Goal: Task Accomplishment & Management: Use online tool/utility

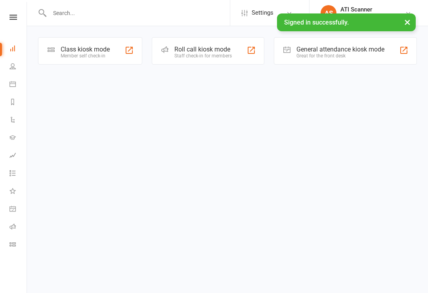
click at [361, 49] on div "General attendance kiosk mode" at bounding box center [340, 50] width 88 height 8
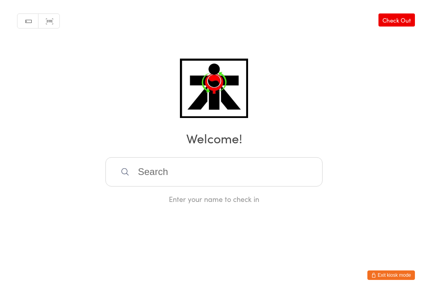
click at [183, 187] on input "search" at bounding box center [213, 171] width 217 height 29
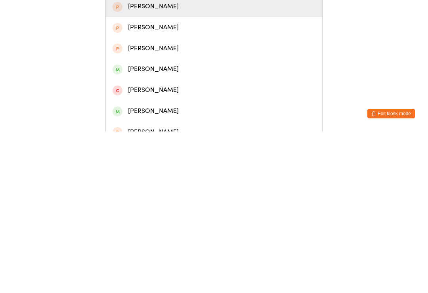
scroll to position [33, 0]
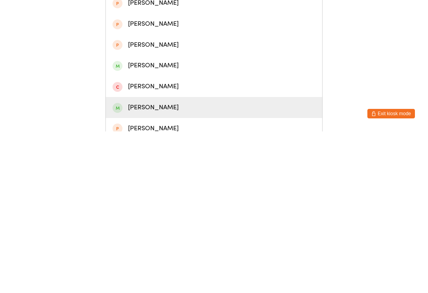
type input "Sebasti"
click at [173, 264] on div "[PERSON_NAME]" at bounding box center [213, 269] width 203 height 11
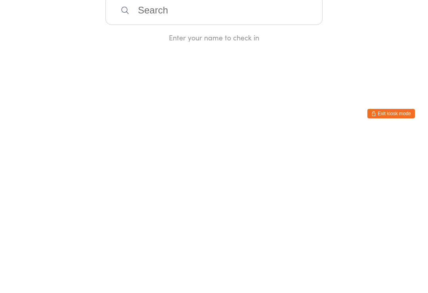
scroll to position [0, 0]
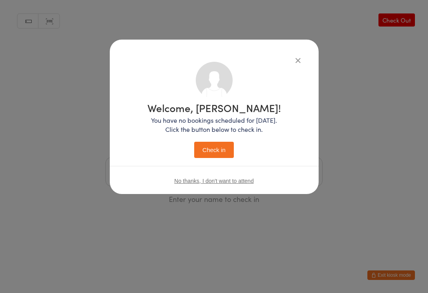
click at [221, 151] on button "Check in" at bounding box center [214, 150] width 40 height 16
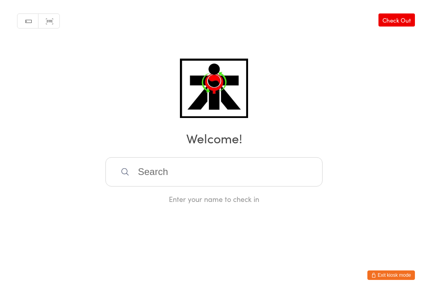
click at [168, 175] on input "search" at bounding box center [213, 171] width 217 height 29
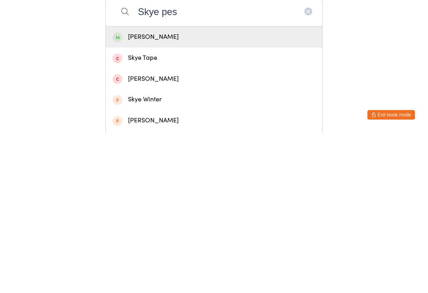
type input "Skye pes"
click at [146, 192] on div "Skye Pestrowski" at bounding box center [213, 197] width 203 height 11
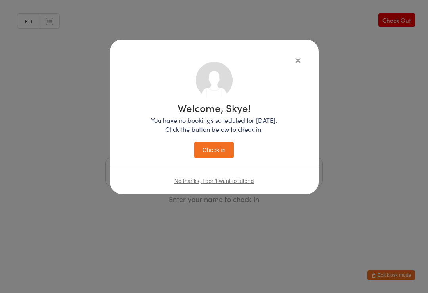
click at [216, 151] on button "Check in" at bounding box center [214, 150] width 40 height 16
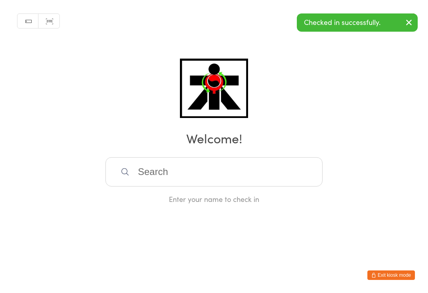
click at [156, 179] on input "search" at bounding box center [213, 171] width 217 height 29
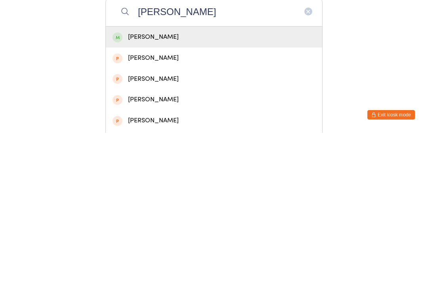
type input "Ava alo"
click at [144, 192] on div "Ava Aloysius" at bounding box center [213, 197] width 203 height 11
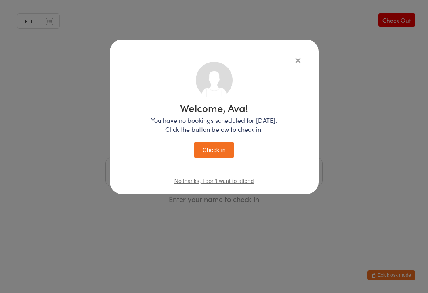
click at [215, 156] on button "Check in" at bounding box center [214, 150] width 40 height 16
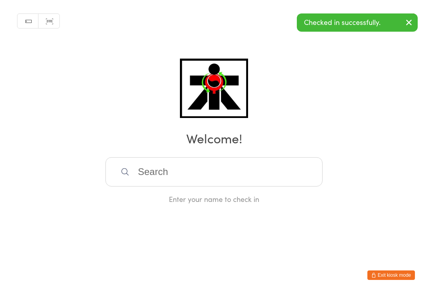
click at [202, 181] on input "search" at bounding box center [213, 171] width 217 height 29
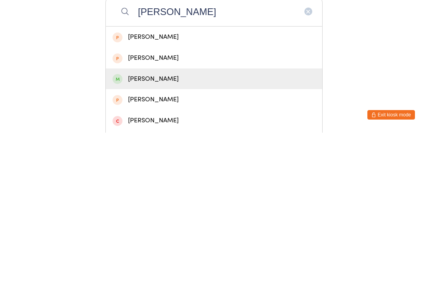
type input "Taite"
click at [175, 229] on div "Taite Williams" at bounding box center [214, 239] width 216 height 21
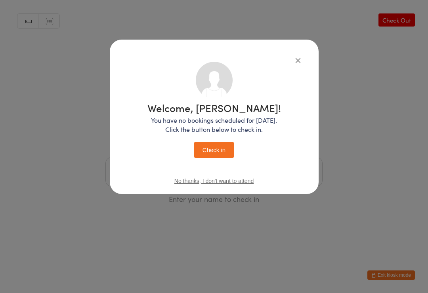
click at [230, 150] on button "Check in" at bounding box center [214, 150] width 40 height 16
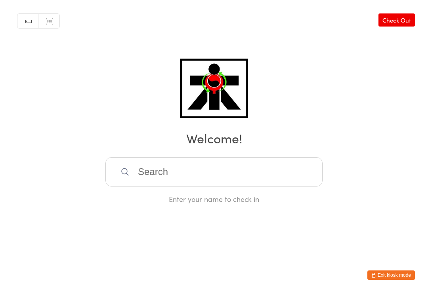
click at [191, 172] on input "search" at bounding box center [213, 171] width 217 height 29
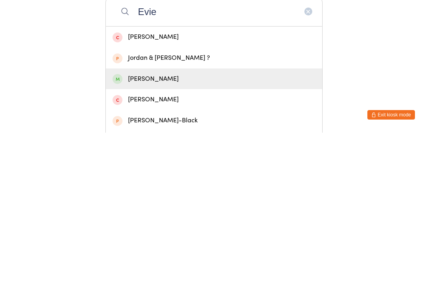
type input "Evie"
click at [145, 234] on div "Evie Haddon" at bounding box center [213, 239] width 203 height 11
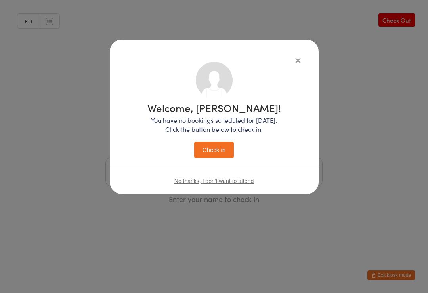
click at [217, 152] on button "Check in" at bounding box center [214, 150] width 40 height 16
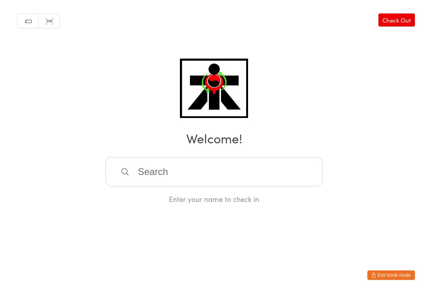
click at [147, 175] on input "search" at bounding box center [213, 171] width 217 height 29
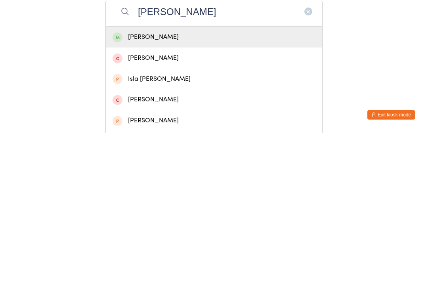
type input "Leo Baker"
click at [140, 192] on div "Leo Baker" at bounding box center [213, 197] width 203 height 11
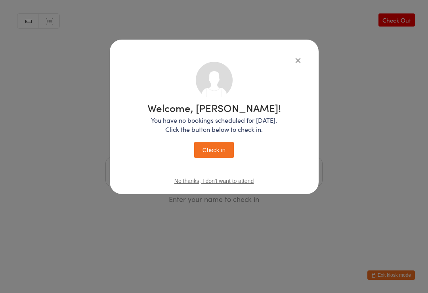
click at [216, 148] on button "Check in" at bounding box center [214, 150] width 40 height 16
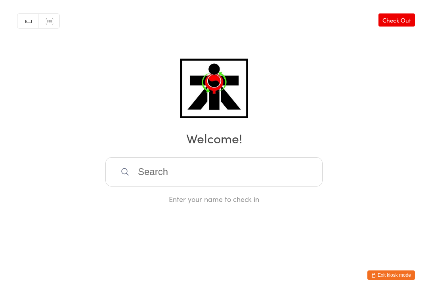
click at [221, 171] on input "search" at bounding box center [213, 171] width 217 height 29
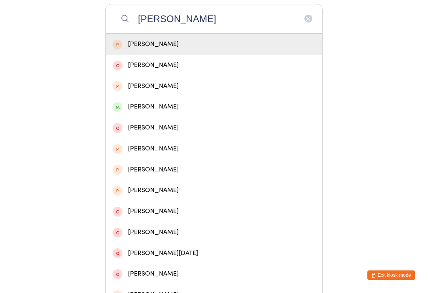
scroll to position [152, 0]
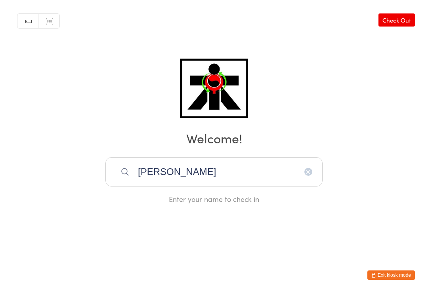
click at [228, 174] on input "Michael brenton" at bounding box center [213, 171] width 217 height 29
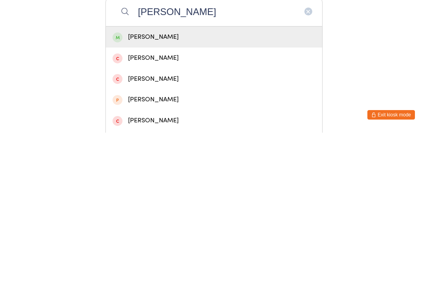
type input "Michael bre"
click at [167, 192] on div "Michael Brenton" at bounding box center [213, 197] width 203 height 11
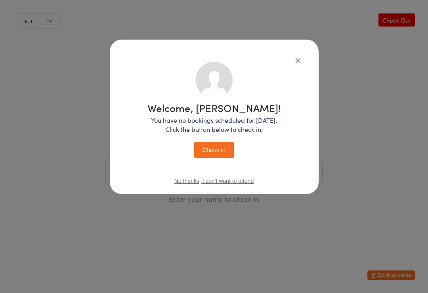
click at [205, 148] on button "Check in" at bounding box center [214, 150] width 40 height 16
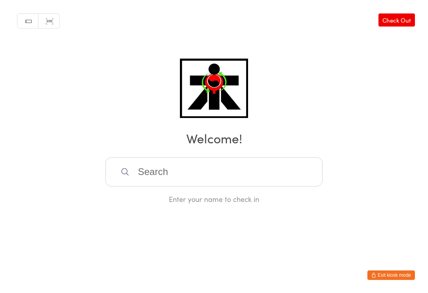
click at [177, 169] on input "search" at bounding box center [213, 171] width 217 height 29
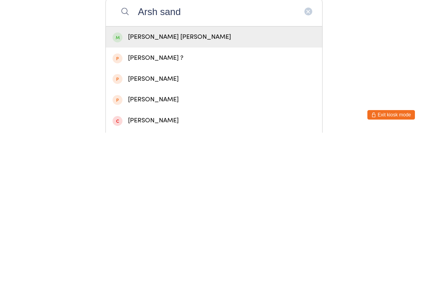
type input "Arsh sand"
click at [197, 192] on div "Arsh Singh Sandu" at bounding box center [213, 197] width 203 height 11
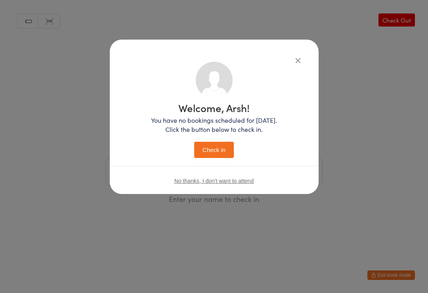
click at [216, 151] on button "Check in" at bounding box center [214, 150] width 40 height 16
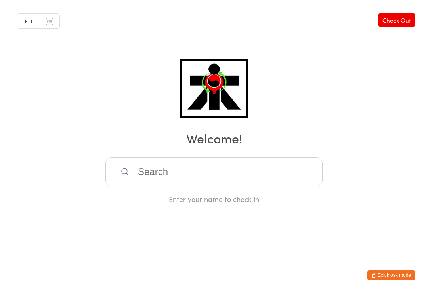
click at [151, 179] on input "search" at bounding box center [213, 171] width 217 height 29
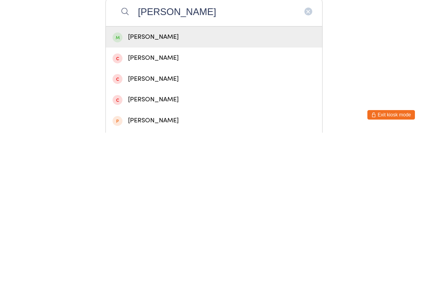
type input "Clara calabr"
click at [147, 192] on div "Clara Calabro" at bounding box center [213, 197] width 203 height 11
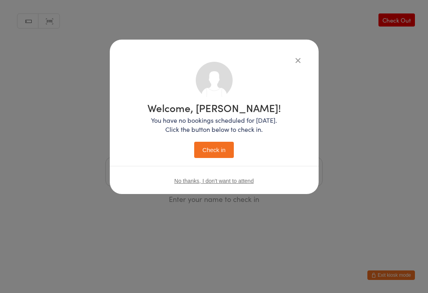
click at [209, 151] on button "Check in" at bounding box center [214, 150] width 40 height 16
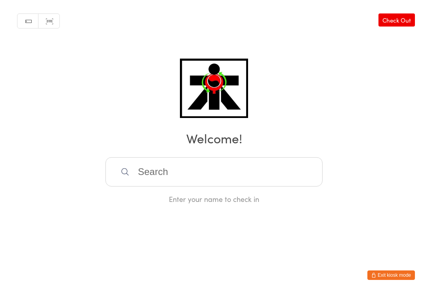
click at [151, 178] on input "search" at bounding box center [213, 171] width 217 height 29
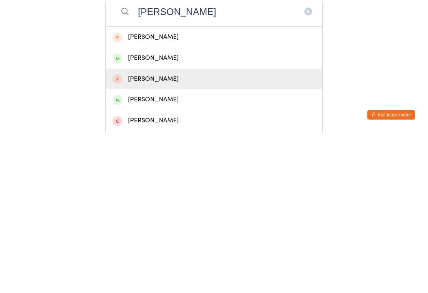
type input "Pranshi"
click at [137, 229] on div "Pranjal Pawar" at bounding box center [214, 239] width 216 height 21
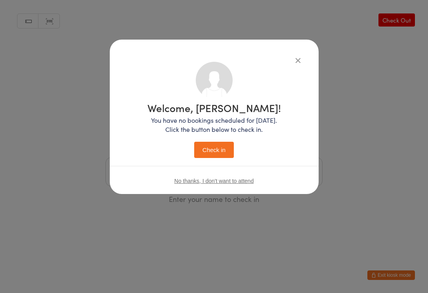
click at [219, 158] on button "Check in" at bounding box center [214, 150] width 40 height 16
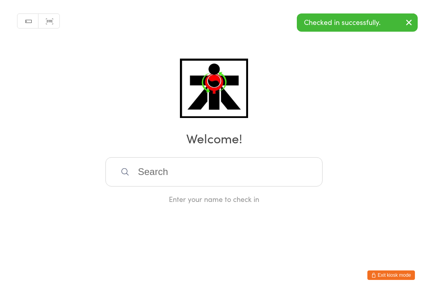
click at [154, 179] on input "search" at bounding box center [213, 171] width 217 height 29
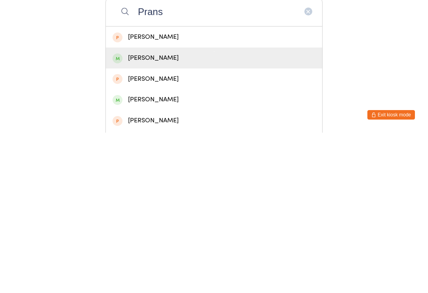
type input "Prans"
click at [150, 208] on div "Pranshi Pidhadiya" at bounding box center [214, 218] width 216 height 21
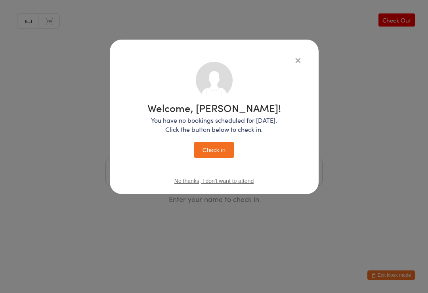
click at [199, 153] on button "Check in" at bounding box center [214, 150] width 40 height 16
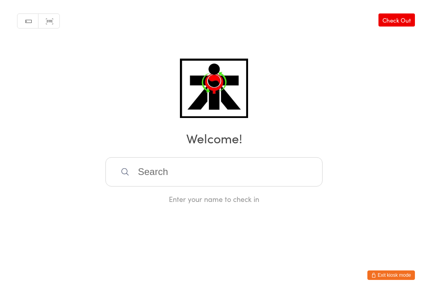
click at [124, 170] on input "search" at bounding box center [213, 171] width 217 height 29
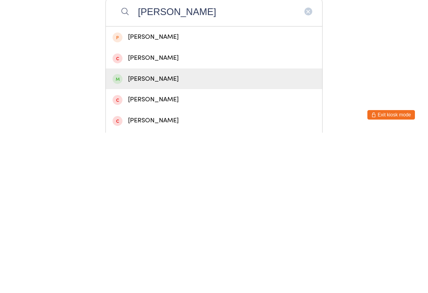
type input "Archie"
click at [139, 234] on div "Archie Beattie" at bounding box center [213, 239] width 203 height 11
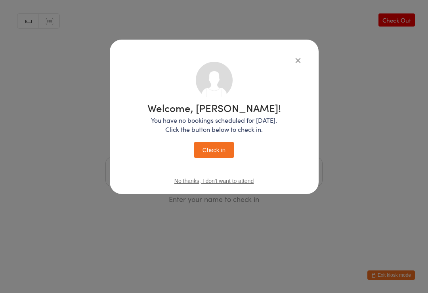
click at [199, 158] on button "Check in" at bounding box center [214, 150] width 40 height 16
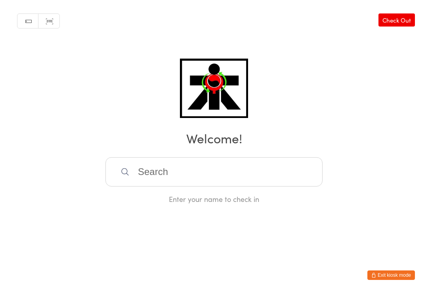
click at [209, 199] on div "Enter your name to check in" at bounding box center [213, 199] width 217 height 10
click at [156, 222] on html "You have now entered Kiosk Mode. Members will be able to check themselves in us…" at bounding box center [214, 146] width 428 height 293
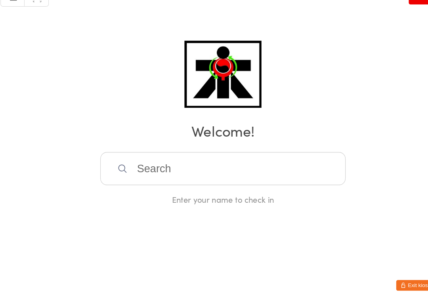
click at [271, 157] on input "search" at bounding box center [213, 171] width 217 height 29
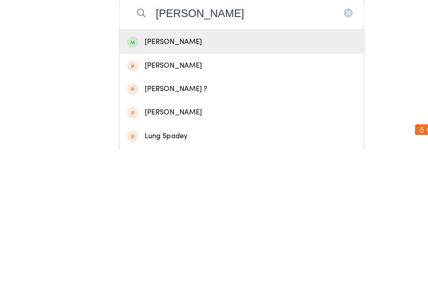
type input "[PERSON_NAME]"
click at [285, 192] on div "[PERSON_NAME]" at bounding box center [213, 197] width 203 height 11
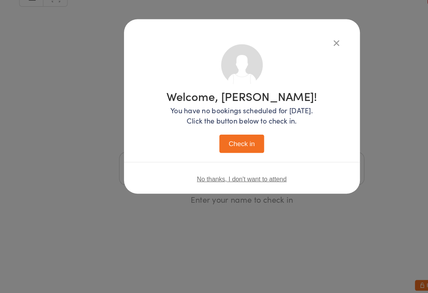
click at [213, 142] on button "Check in" at bounding box center [214, 150] width 40 height 16
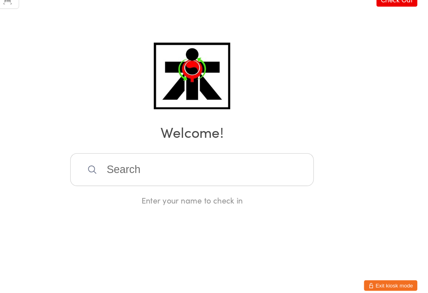
click at [106, 227] on html "You have now entered Kiosk Mode. Members will be able to check themselves in us…" at bounding box center [214, 146] width 428 height 293
click at [246, 270] on html "You have now entered Kiosk Mode. Members will be able to check themselves in us…" at bounding box center [214, 146] width 428 height 293
click at [247, 157] on input "search" at bounding box center [213, 171] width 217 height 29
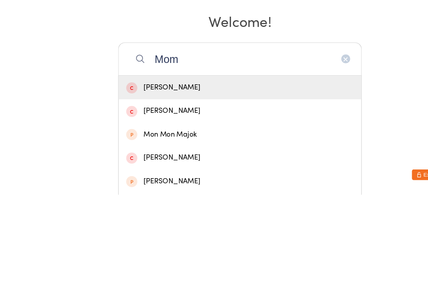
type input "Mom"
click at [207, 187] on div "[PERSON_NAME]" at bounding box center [214, 197] width 216 height 21
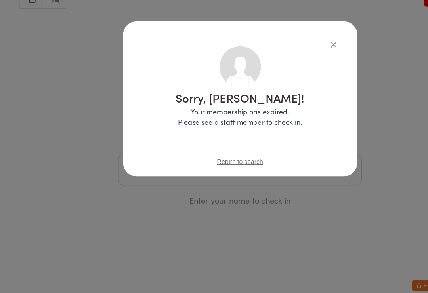
click at [313, 40] on div "Sorry, [PERSON_NAME]! Your membership has expired. Please see a staff member to…" at bounding box center [214, 109] width 209 height 138
click at [305, 40] on div "Sorry, [PERSON_NAME]! Your membership has expired. Please see a staff member to…" at bounding box center [214, 109] width 209 height 138
click at [301, 56] on icon "button" at bounding box center [297, 60] width 9 height 9
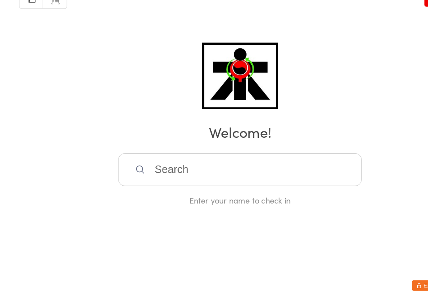
click at [209, 158] on input "search" at bounding box center [213, 171] width 217 height 29
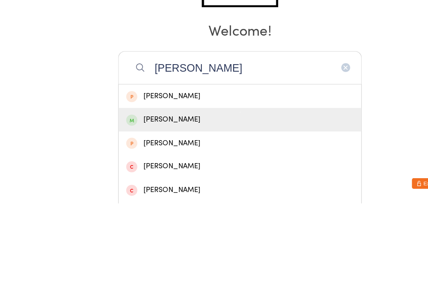
type input "[PERSON_NAME]"
click at [138, 213] on div "[PERSON_NAME]" at bounding box center [213, 218] width 203 height 11
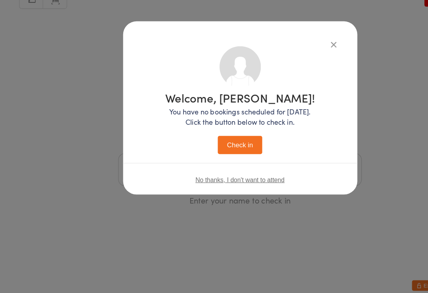
click at [213, 142] on button "Check in" at bounding box center [214, 150] width 40 height 16
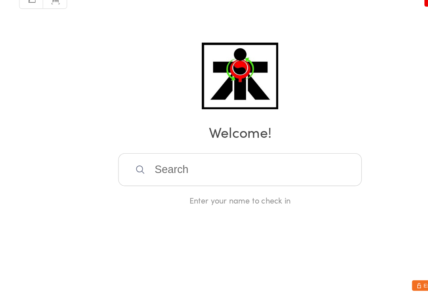
click at [127, 168] on icon at bounding box center [124, 171] width 7 height 7
click at [139, 157] on input "search" at bounding box center [213, 171] width 217 height 29
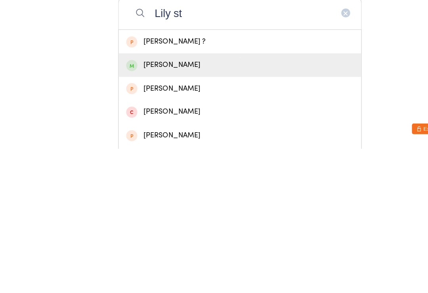
type input "Lily st"
click at [141, 213] on div "[PERSON_NAME]" at bounding box center [213, 218] width 203 height 11
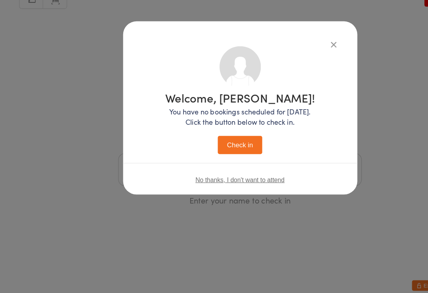
click at [213, 142] on button "Check in" at bounding box center [214, 150] width 40 height 16
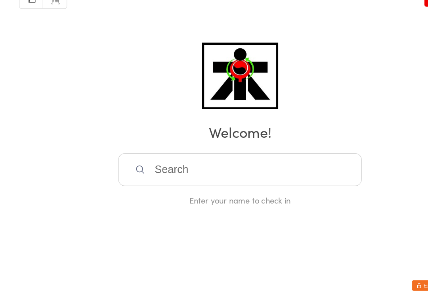
click at [263, 161] on input "search" at bounding box center [213, 171] width 217 height 29
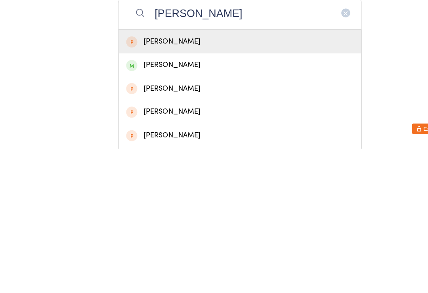
type input "[PERSON_NAME]"
click at [150, 208] on div "[PERSON_NAME]" at bounding box center [214, 218] width 216 height 21
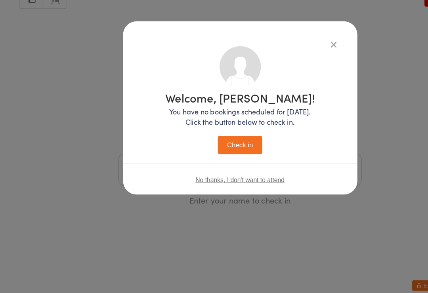
click at [212, 142] on button "Check in" at bounding box center [214, 150] width 40 height 16
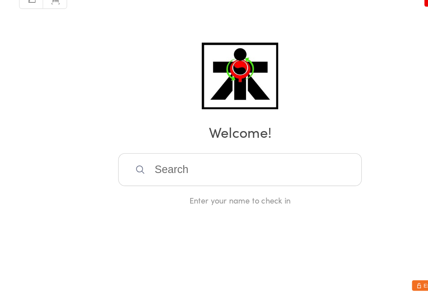
click at [204, 159] on input "search" at bounding box center [213, 171] width 217 height 29
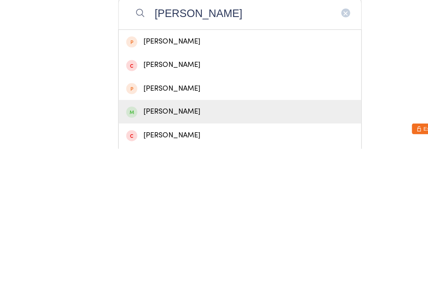
type input "[PERSON_NAME]"
click at [153, 255] on div "[PERSON_NAME]" at bounding box center [213, 260] width 203 height 11
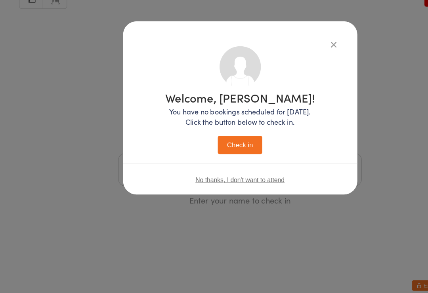
click at [216, 142] on button "Check in" at bounding box center [214, 150] width 40 height 16
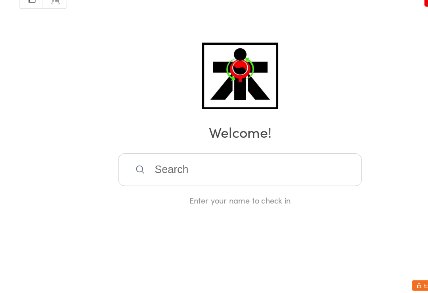
click at [248, 160] on input "search" at bounding box center [213, 171] width 217 height 29
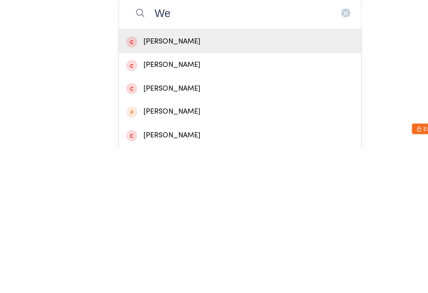
type input "W"
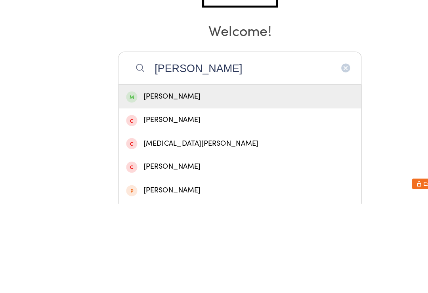
type input "[PERSON_NAME]"
click at [227, 192] on div "[PERSON_NAME]" at bounding box center [213, 197] width 203 height 11
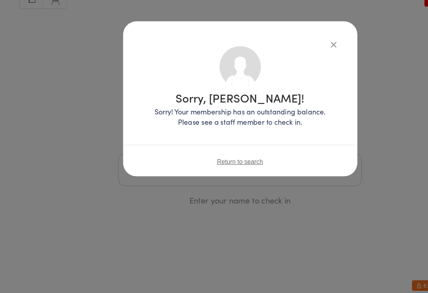
click at [304, 40] on div "Sorry, [PERSON_NAME]! Sorry! Your membership has an outstanding balance. Please…" at bounding box center [214, 109] width 209 height 138
click at [297, 56] on icon "button" at bounding box center [297, 60] width 9 height 9
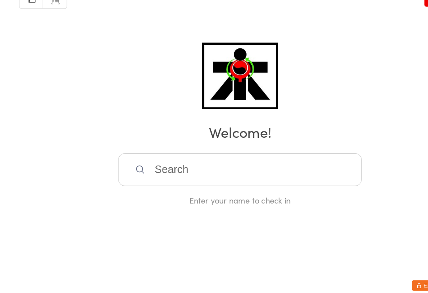
click at [245, 157] on input "search" at bounding box center [213, 171] width 217 height 29
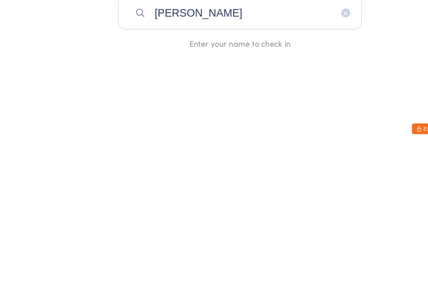
type input "Giselle"
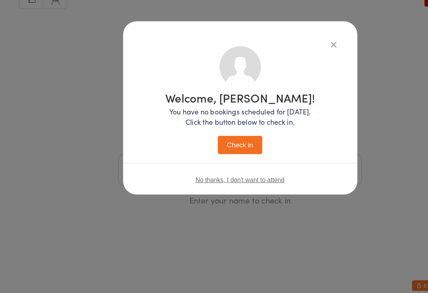
click at [226, 142] on button "Check in" at bounding box center [214, 150] width 40 height 16
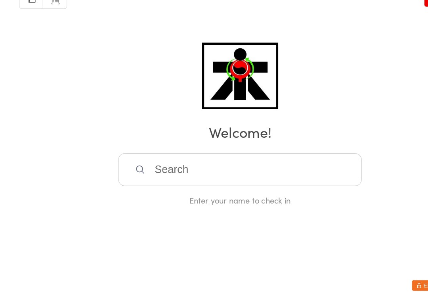
click at [243, 157] on input "search" at bounding box center [213, 171] width 217 height 29
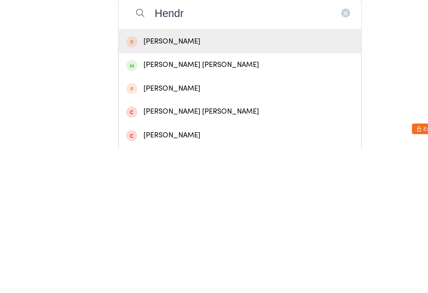
type input "Hendr"
click at [158, 213] on div "[PERSON_NAME] [PERSON_NAME]" at bounding box center [213, 218] width 203 height 11
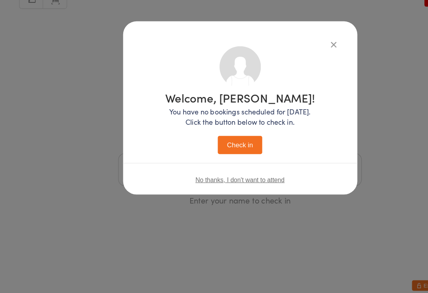
click at [219, 142] on button "Check in" at bounding box center [214, 150] width 40 height 16
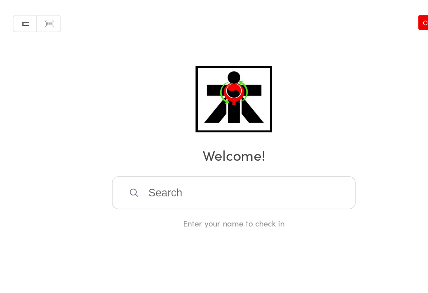
click at [135, 176] on input "search" at bounding box center [213, 171] width 217 height 29
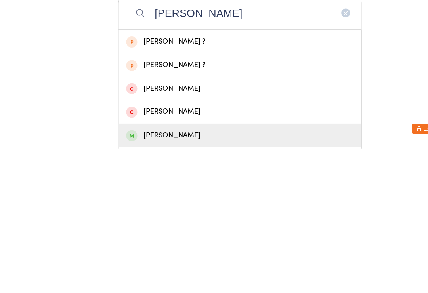
type input "[PERSON_NAME]"
click at [118, 276] on span at bounding box center [117, 281] width 10 height 10
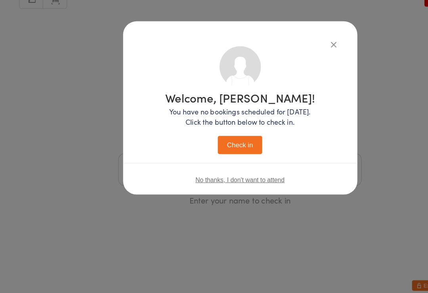
click at [222, 142] on button "Check in" at bounding box center [214, 150] width 40 height 16
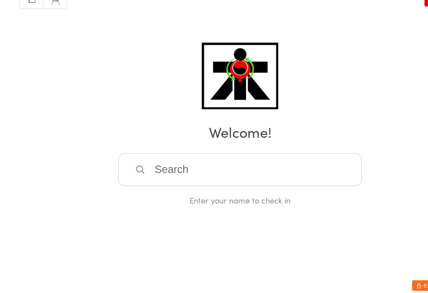
click at [181, 157] on input "search" at bounding box center [213, 171] width 217 height 29
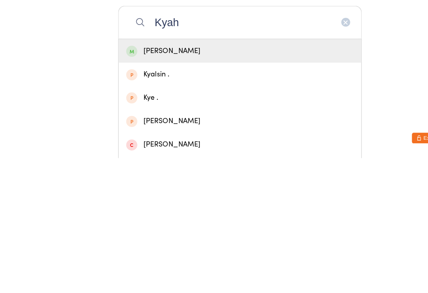
type input "Kyah"
click at [168, 192] on div "[PERSON_NAME]" at bounding box center [213, 197] width 203 height 11
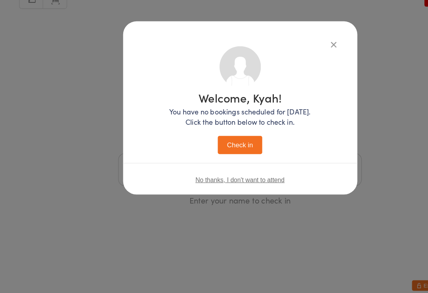
click at [219, 142] on button "Check in" at bounding box center [214, 150] width 40 height 16
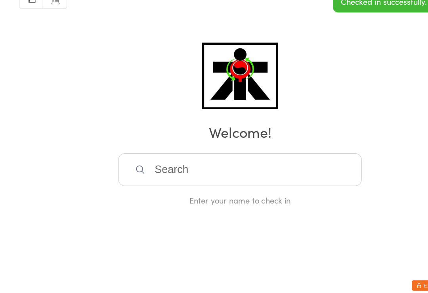
click at [216, 157] on input "search" at bounding box center [213, 171] width 217 height 29
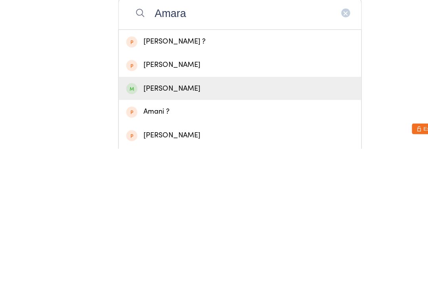
type input "Amara"
click at [171, 234] on div "[PERSON_NAME]" at bounding box center [213, 239] width 203 height 11
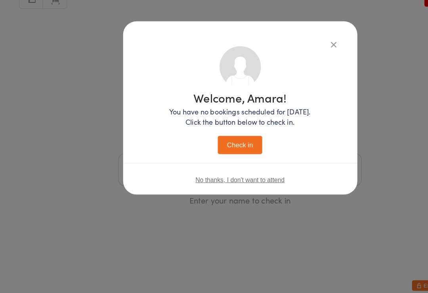
click at [219, 142] on button "Check in" at bounding box center [214, 150] width 40 height 16
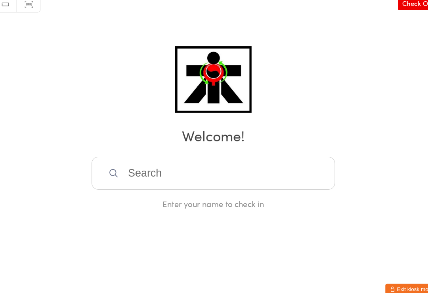
click at [242, 157] on input "search" at bounding box center [213, 171] width 217 height 29
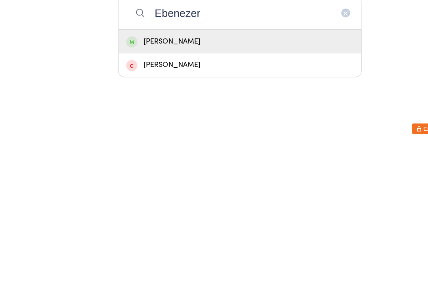
type input "Ebenezer"
click at [132, 192] on div "[PERSON_NAME]" at bounding box center [213, 197] width 203 height 11
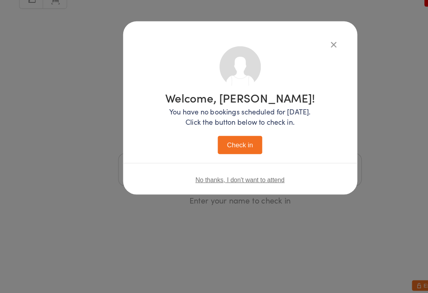
click at [224, 142] on button "Check in" at bounding box center [214, 150] width 40 height 16
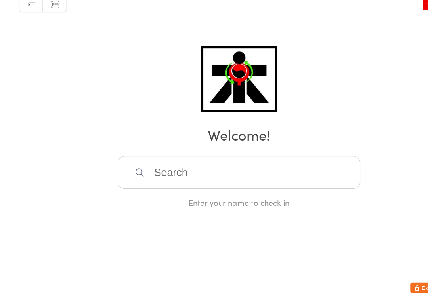
click at [289, 157] on input "search" at bounding box center [213, 171] width 217 height 29
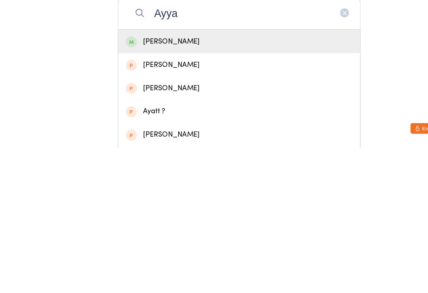
type input "Ayya"
click at [232, 192] on div "[PERSON_NAME]" at bounding box center [213, 197] width 203 height 11
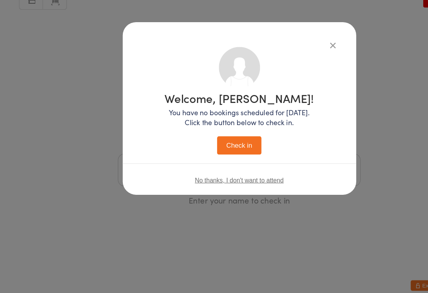
click at [215, 142] on button "Check in" at bounding box center [214, 150] width 40 height 16
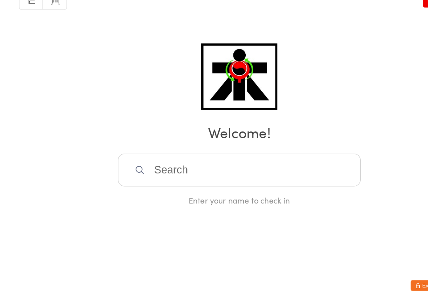
click at [242, 157] on input "search" at bounding box center [213, 171] width 217 height 29
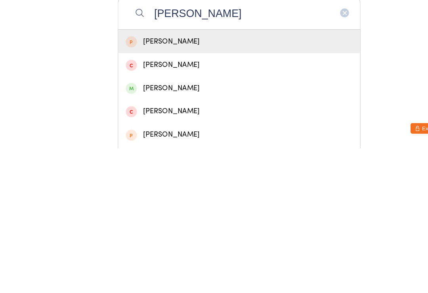
click at [210, 157] on input "[PERSON_NAME]" at bounding box center [213, 171] width 217 height 29
click at [183, 157] on input "[PERSON_NAME]" at bounding box center [213, 171] width 217 height 29
type input "[PERSON_NAME] led"
click at [171, 192] on div "[PERSON_NAME]" at bounding box center [213, 197] width 203 height 11
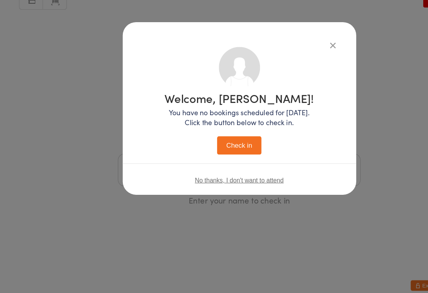
click at [210, 142] on button "Check in" at bounding box center [214, 150] width 40 height 16
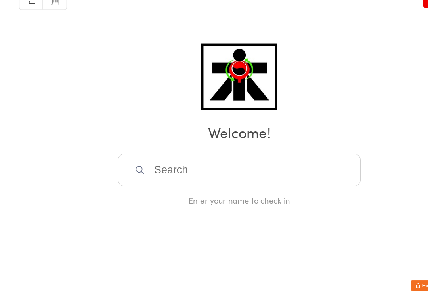
click at [228, 157] on input "search" at bounding box center [213, 171] width 217 height 29
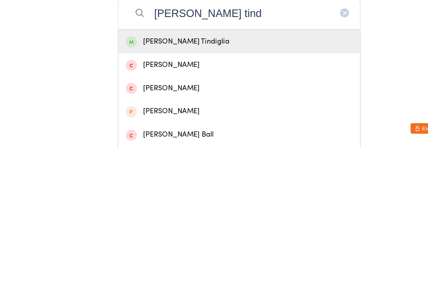
type input "[PERSON_NAME] tind"
click at [222, 192] on div "[PERSON_NAME] Tindiglia" at bounding box center [213, 197] width 203 height 11
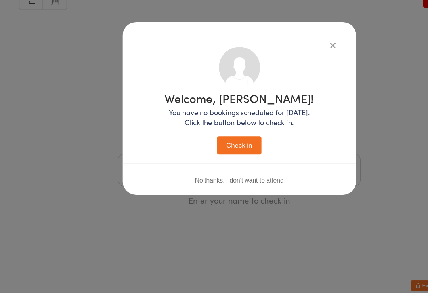
click at [226, 142] on button "Check in" at bounding box center [214, 150] width 40 height 16
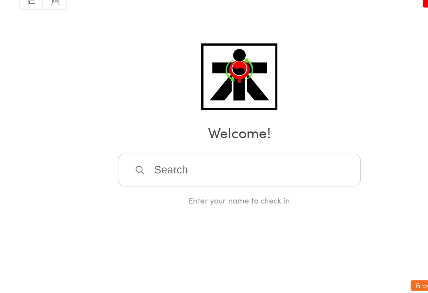
click at [339, 249] on html "You have now entered Kiosk Mode. Members will be able to check themselves in us…" at bounding box center [214, 146] width 428 height 293
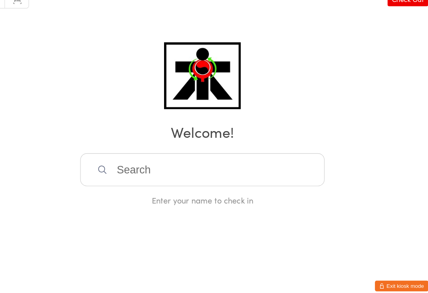
click at [50, 129] on h2 "Welcome!" at bounding box center [214, 138] width 412 height 18
click at [107, 158] on input "search" at bounding box center [213, 171] width 217 height 29
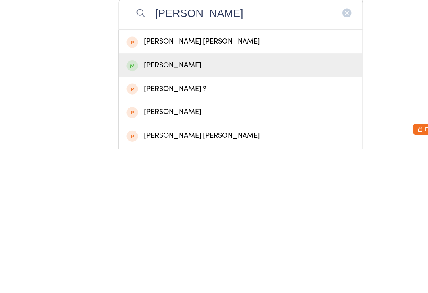
type input "[PERSON_NAME]"
click at [188, 213] on div "[PERSON_NAME]" at bounding box center [213, 218] width 203 height 11
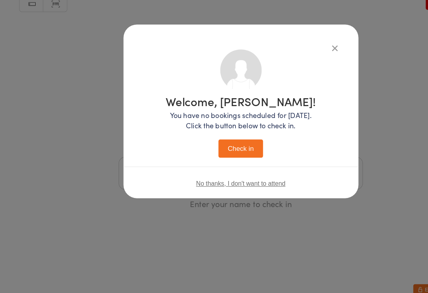
click at [248, 131] on div "Welcome, [PERSON_NAME]! You have no bookings scheduled for [DATE]. Click the bu…" at bounding box center [213, 130] width 133 height 55
click at [205, 142] on button "Check in" at bounding box center [214, 150] width 40 height 16
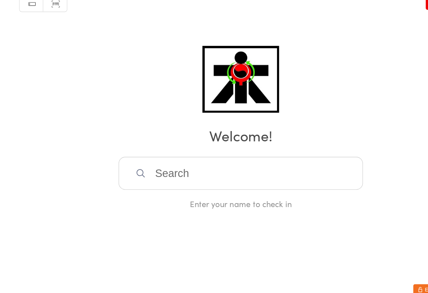
click at [222, 157] on input "search" at bounding box center [213, 171] width 217 height 29
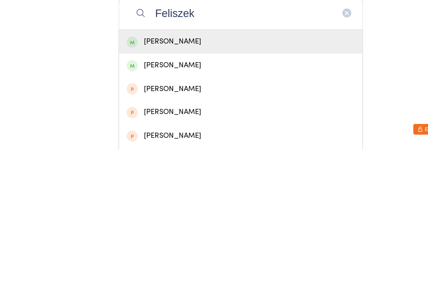
type input "Feliszek"
click at [132, 192] on div "[PERSON_NAME]" at bounding box center [213, 197] width 203 height 11
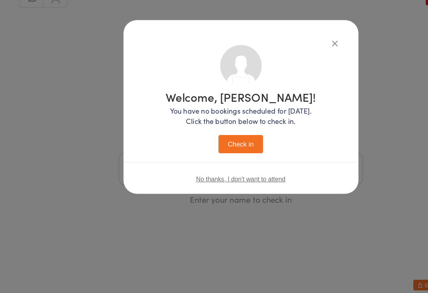
click at [225, 142] on button "Check in" at bounding box center [214, 150] width 40 height 16
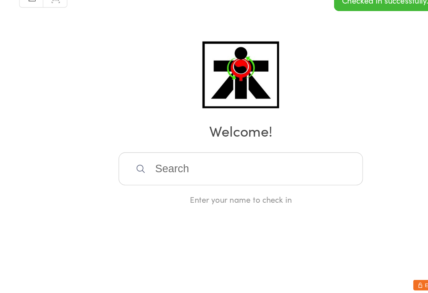
click at [238, 157] on input "search" at bounding box center [213, 171] width 217 height 29
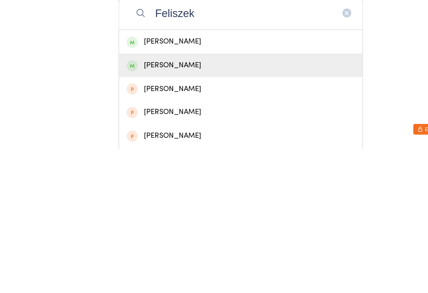
type input "Feliszek"
click at [207, 213] on div "[PERSON_NAME]" at bounding box center [213, 218] width 203 height 11
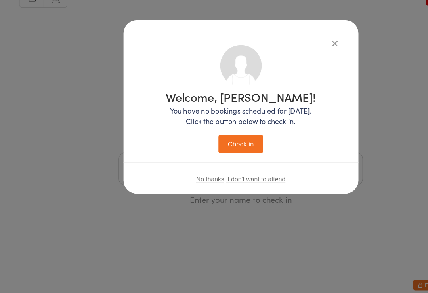
click at [228, 142] on button "Check in" at bounding box center [214, 150] width 40 height 16
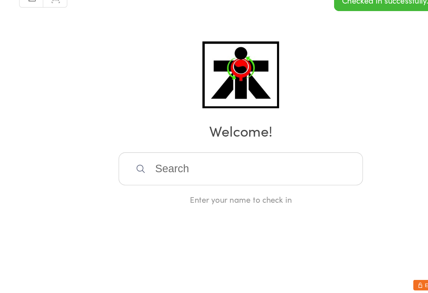
click at [184, 157] on input "search" at bounding box center [213, 171] width 217 height 29
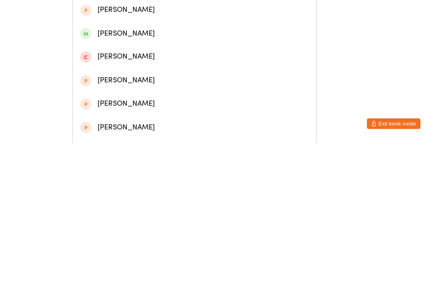
scroll to position [139, 0]
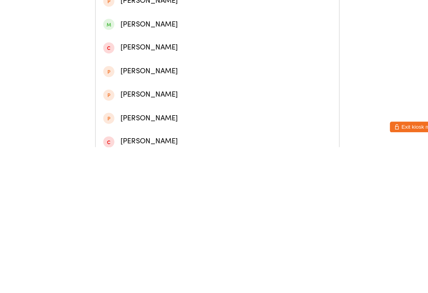
type input "[PERSON_NAME]"
click at [157, 179] on div "[PERSON_NAME]" at bounding box center [213, 184] width 203 height 11
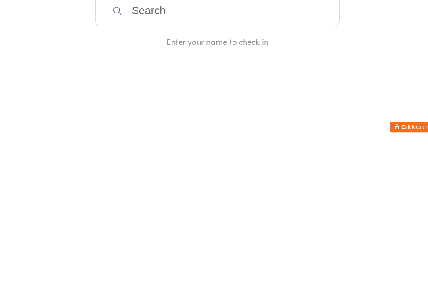
scroll to position [0, 0]
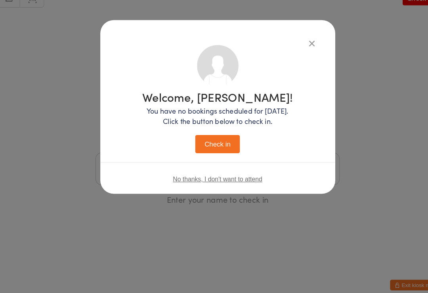
click at [195, 142] on button "Check in" at bounding box center [214, 150] width 40 height 16
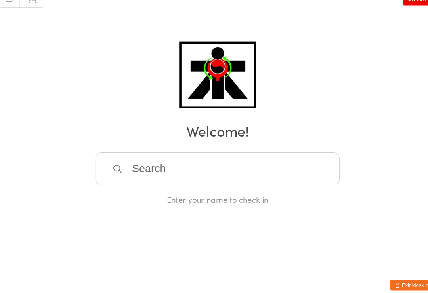
click at [192, 157] on input "search" at bounding box center [213, 171] width 217 height 29
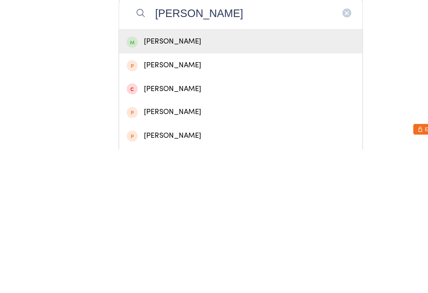
type input "[PERSON_NAME]"
click at [217, 192] on div "[PERSON_NAME]" at bounding box center [213, 197] width 203 height 11
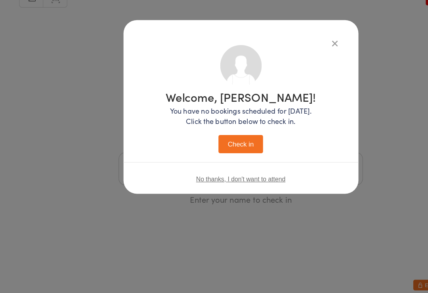
click at [223, 142] on button "Check in" at bounding box center [214, 150] width 40 height 16
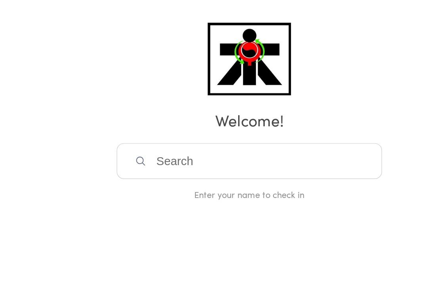
click at [272, 157] on input "search" at bounding box center [213, 171] width 217 height 29
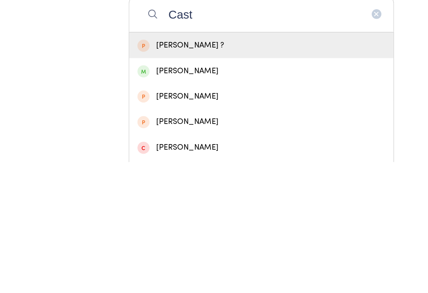
type input "Cast"
click at [152, 213] on div "[PERSON_NAME]" at bounding box center [213, 218] width 203 height 11
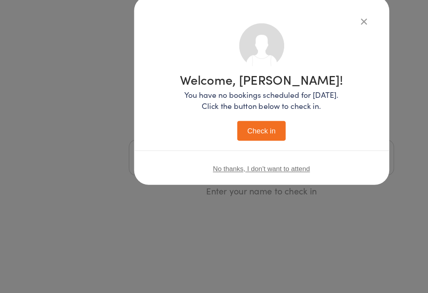
click at [72, 82] on div "Welcome, [PERSON_NAME]! You have no bookings scheduled for [DATE]. Click the bu…" at bounding box center [214, 146] width 428 height 293
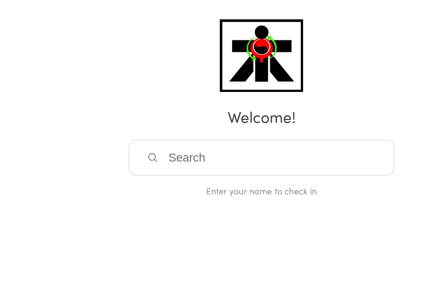
click at [164, 157] on input "search" at bounding box center [213, 171] width 217 height 29
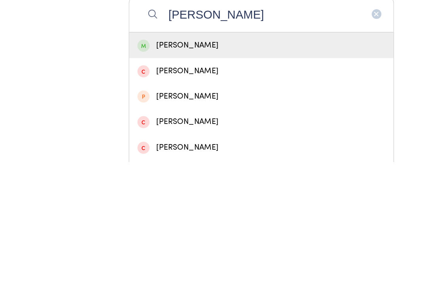
type input "[PERSON_NAME]"
click at [135, 192] on div "[PERSON_NAME]" at bounding box center [213, 197] width 203 height 11
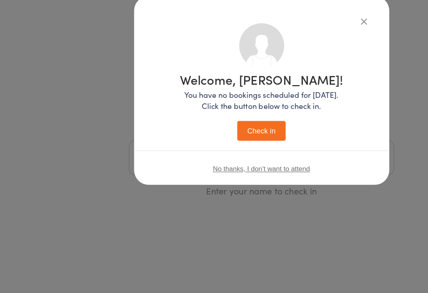
click at [209, 142] on button "Check in" at bounding box center [214, 150] width 40 height 16
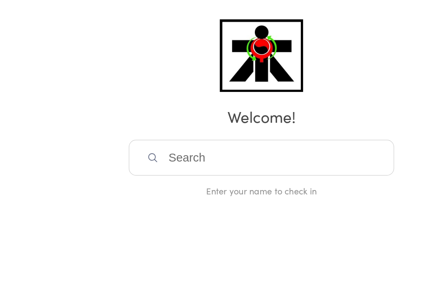
click at [163, 157] on input "search" at bounding box center [213, 171] width 217 height 29
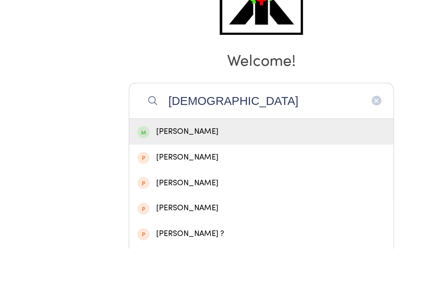
type input "[DEMOGRAPHIC_DATA]"
click at [153, 192] on div "[PERSON_NAME]" at bounding box center [213, 197] width 203 height 11
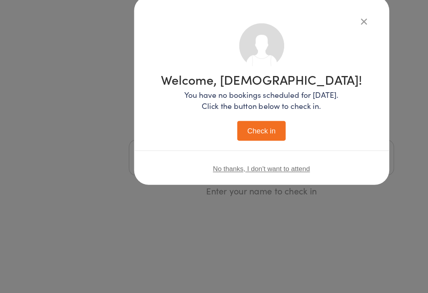
click at [215, 142] on button "Check in" at bounding box center [214, 150] width 40 height 16
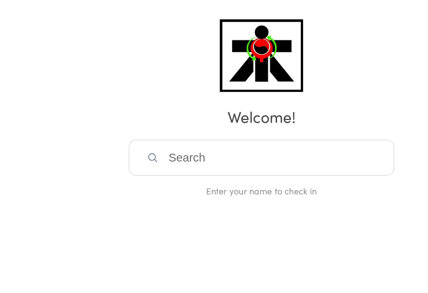
click at [185, 157] on input "search" at bounding box center [213, 171] width 217 height 29
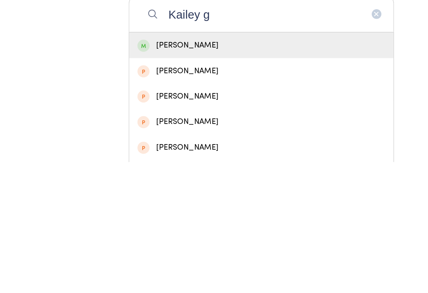
type input "Kailey g"
click at [165, 192] on div "[PERSON_NAME]" at bounding box center [213, 197] width 203 height 11
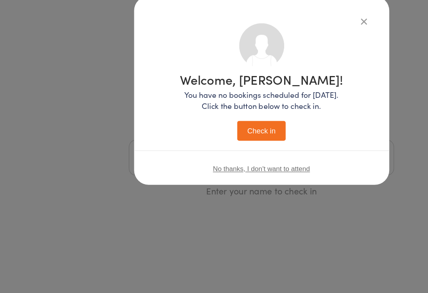
click at [215, 142] on button "Check in" at bounding box center [214, 150] width 40 height 16
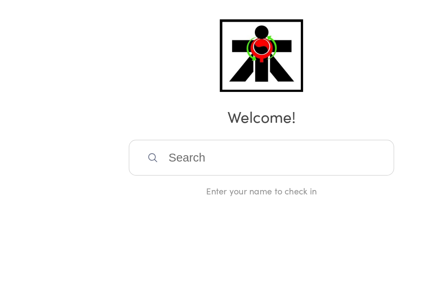
click at [166, 157] on input "search" at bounding box center [213, 171] width 217 height 29
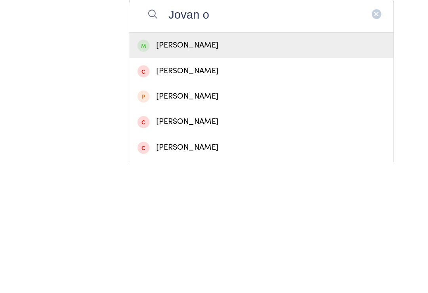
type input "Jovan o"
click at [132, 192] on div "[PERSON_NAME]" at bounding box center [213, 197] width 203 height 11
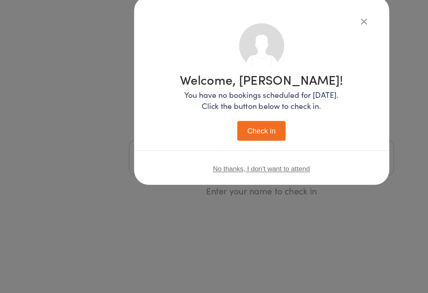
click at [219, 142] on button "Check in" at bounding box center [214, 150] width 40 height 16
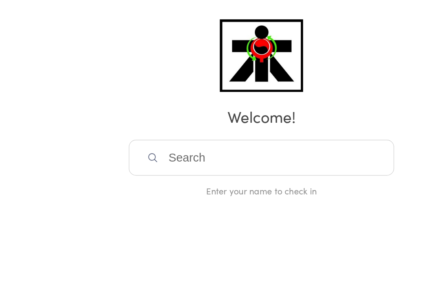
click at [272, 157] on input "search" at bounding box center [213, 171] width 217 height 29
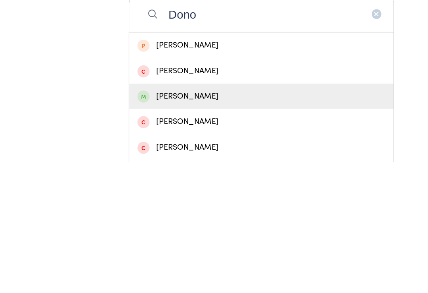
type input "Dono"
click at [157, 234] on div "[PERSON_NAME]" at bounding box center [213, 239] width 203 height 11
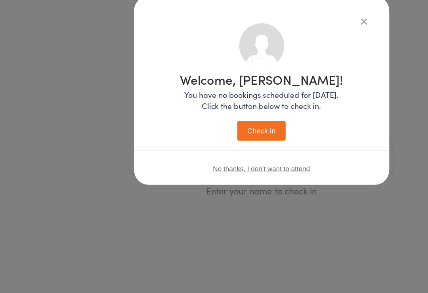
click at [212, 142] on button "Check in" at bounding box center [214, 150] width 40 height 16
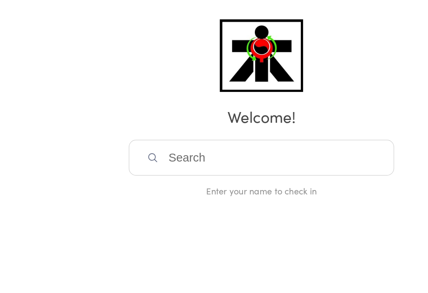
click at [131, 157] on input "search" at bounding box center [213, 171] width 217 height 29
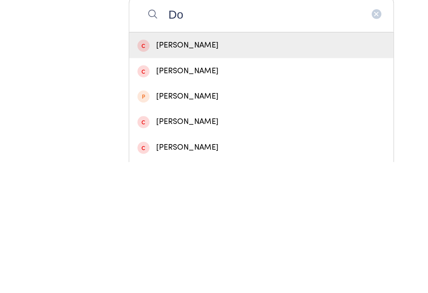
type input "D"
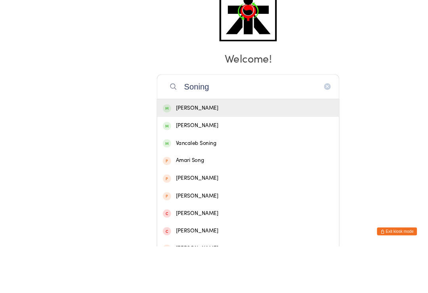
scroll to position [61, 0]
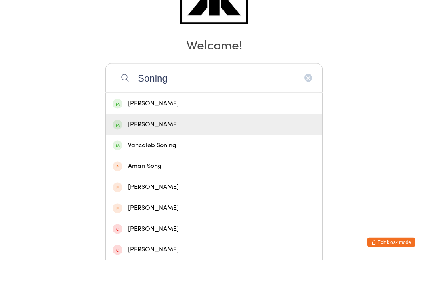
type input "Soning"
click at [239, 152] on div "[PERSON_NAME]" at bounding box center [213, 157] width 203 height 11
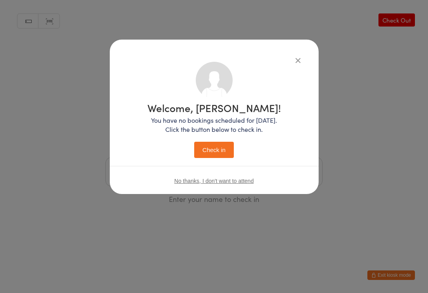
click at [228, 145] on button "Check in" at bounding box center [214, 150] width 40 height 16
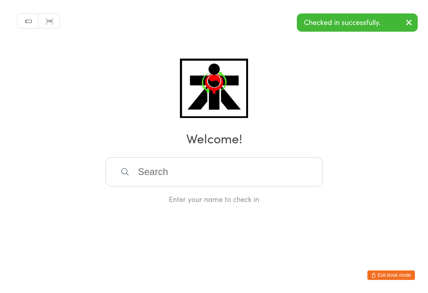
click at [16, 196] on div "Manual search Scanner input Check Out Welcome! Enter your name to check in" at bounding box center [214, 102] width 428 height 204
click at [152, 187] on input "search" at bounding box center [213, 171] width 217 height 29
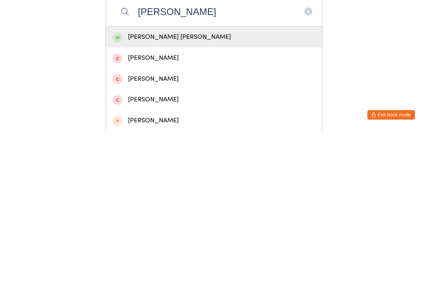
type input "[PERSON_NAME]"
click at [187, 192] on div "[PERSON_NAME] [PERSON_NAME]" at bounding box center [213, 197] width 203 height 11
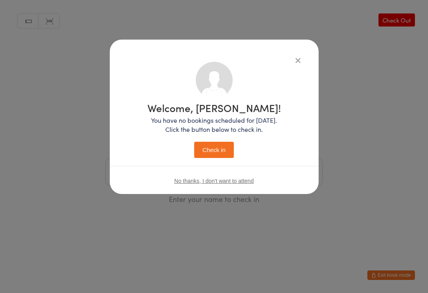
click at [218, 148] on button "Check in" at bounding box center [214, 150] width 40 height 16
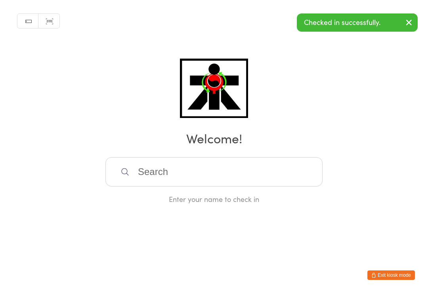
click at [170, 170] on input "search" at bounding box center [213, 171] width 217 height 29
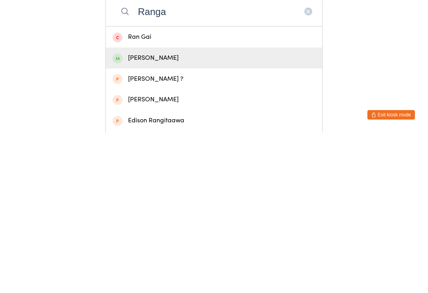
type input "Ranga"
click at [152, 208] on div "[PERSON_NAME]" at bounding box center [214, 218] width 216 height 21
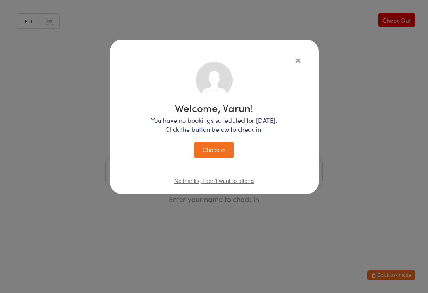
click at [207, 152] on button "Check in" at bounding box center [214, 150] width 40 height 16
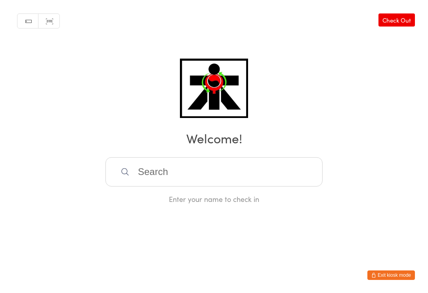
click at [216, 172] on input "search" at bounding box center [213, 171] width 217 height 29
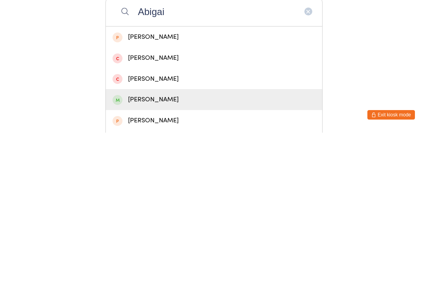
type input "Abigai"
click at [157, 255] on div "[PERSON_NAME]" at bounding box center [213, 260] width 203 height 11
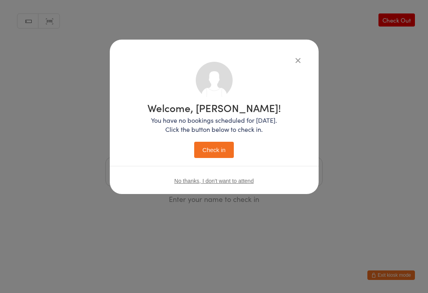
click at [222, 147] on button "Check in" at bounding box center [214, 150] width 40 height 16
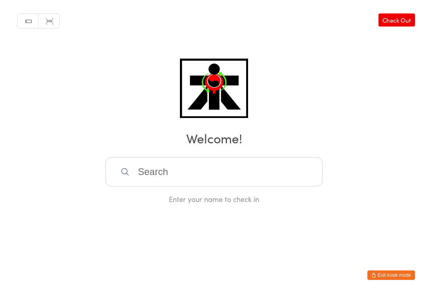
click at [192, 175] on input "search" at bounding box center [213, 171] width 217 height 29
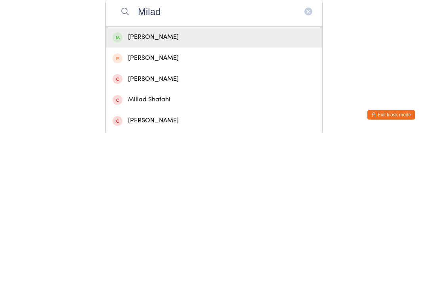
type input "Milad"
click at [244, 192] on div "[PERSON_NAME]" at bounding box center [213, 197] width 203 height 11
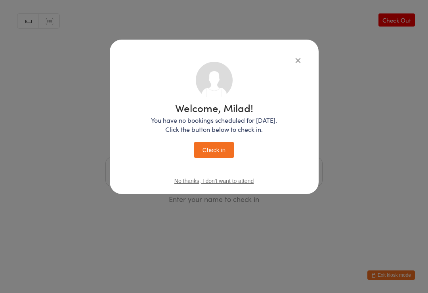
click at [217, 137] on div "Welcome, Milad! You have no bookings scheduled for [DATE]. Click the button bel…" at bounding box center [214, 130] width 126 height 55
click at [221, 145] on button "Check in" at bounding box center [214, 150] width 40 height 16
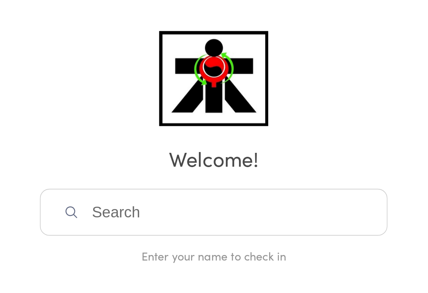
click at [105, 157] on input "search" at bounding box center [213, 171] width 217 height 29
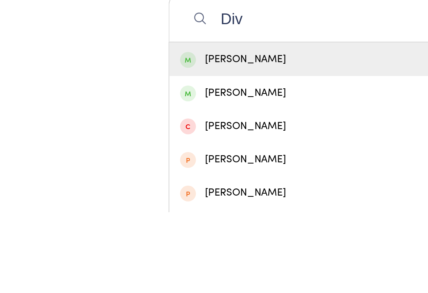
type input "Div"
click at [163, 192] on div "[PERSON_NAME]" at bounding box center [213, 197] width 203 height 11
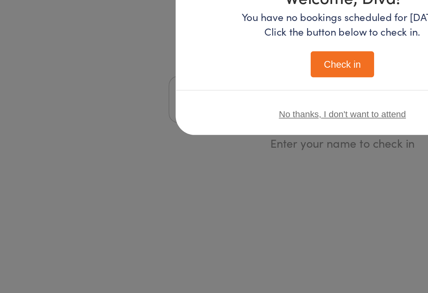
click at [220, 142] on button "Check in" at bounding box center [214, 150] width 40 height 16
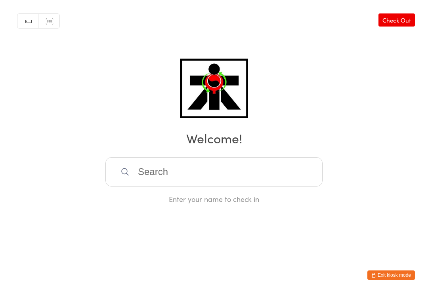
click at [223, 177] on input "search" at bounding box center [213, 171] width 217 height 29
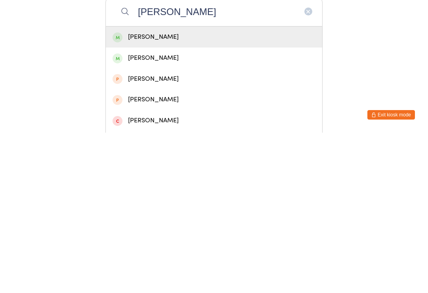
type input "[PERSON_NAME]"
click at [136, 192] on div "[PERSON_NAME]" at bounding box center [213, 197] width 203 height 11
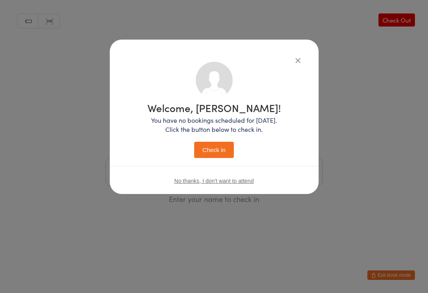
click at [214, 152] on button "Check in" at bounding box center [214, 150] width 40 height 16
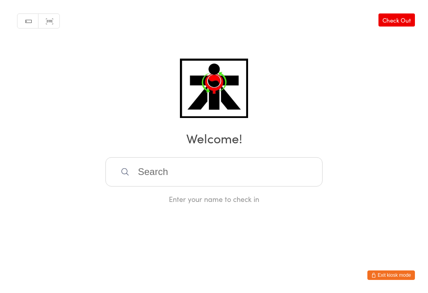
click at [426, 289] on footer "Exit kiosk mode" at bounding box center [420, 289] width 16 height 8
click at [275, 181] on input "search" at bounding box center [213, 171] width 217 height 29
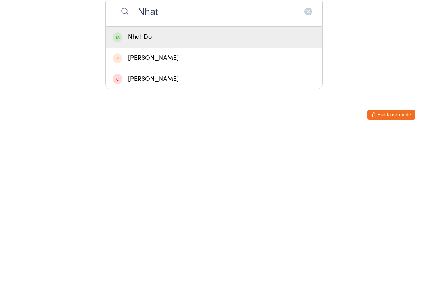
type input "Nhat"
click at [261, 192] on div "Nhat Do" at bounding box center [213, 197] width 203 height 11
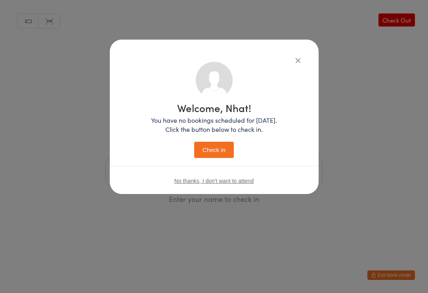
click at [221, 152] on button "Check in" at bounding box center [214, 150] width 40 height 16
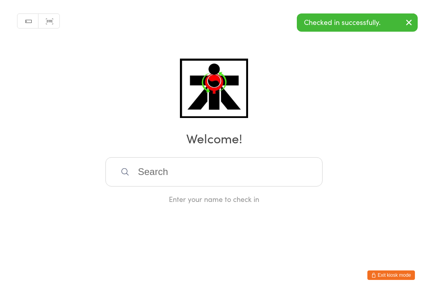
click at [132, 187] on input "search" at bounding box center [213, 171] width 217 height 29
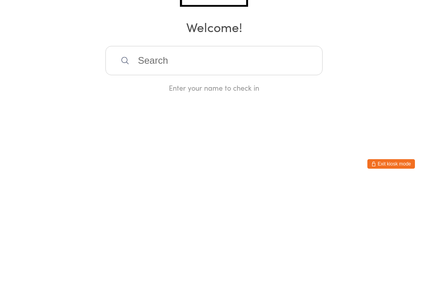
type input "R"
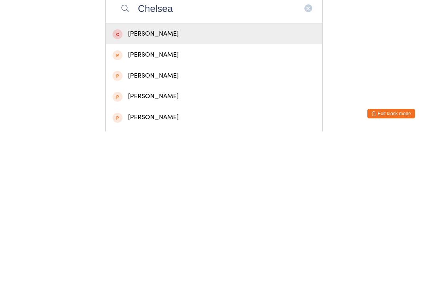
scroll to position [4, 0]
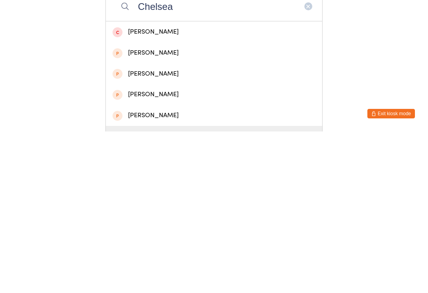
type input "Chelsea"
click at [170, 293] on div "[PERSON_NAME]" at bounding box center [213, 298] width 203 height 11
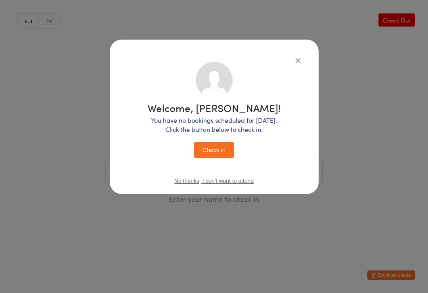
click at [222, 147] on button "Check in" at bounding box center [214, 150] width 40 height 16
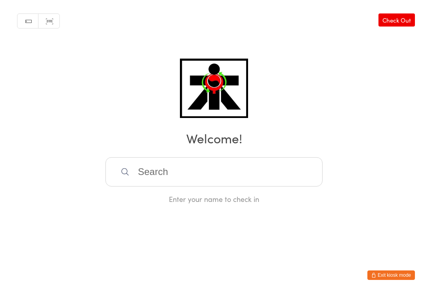
click at [217, 181] on input "search" at bounding box center [213, 171] width 217 height 29
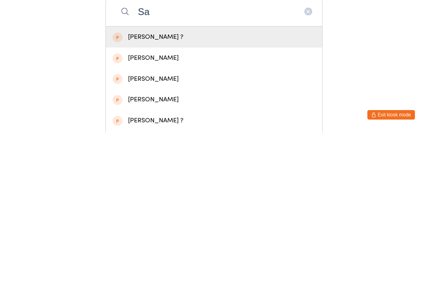
type input "S"
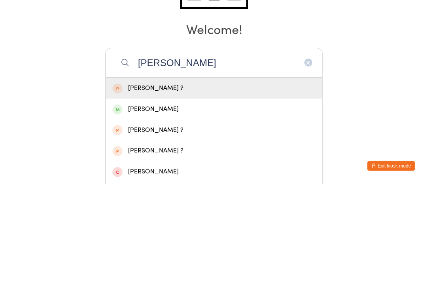
type input "[PERSON_NAME]"
click at [163, 213] on div "[PERSON_NAME]" at bounding box center [213, 218] width 203 height 11
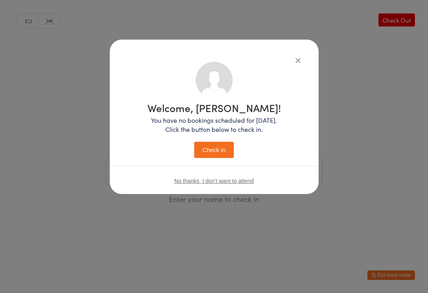
click at [207, 152] on button "Check in" at bounding box center [214, 150] width 40 height 16
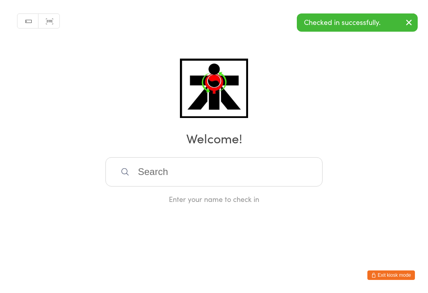
click at [152, 175] on input "search" at bounding box center [213, 171] width 217 height 29
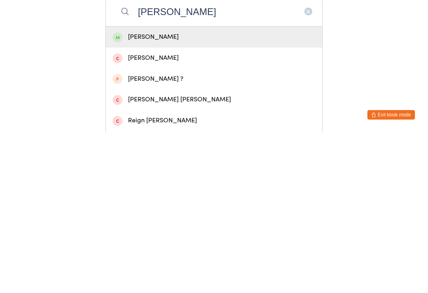
type input "[PERSON_NAME]"
click at [131, 192] on div "[PERSON_NAME]" at bounding box center [213, 197] width 203 height 11
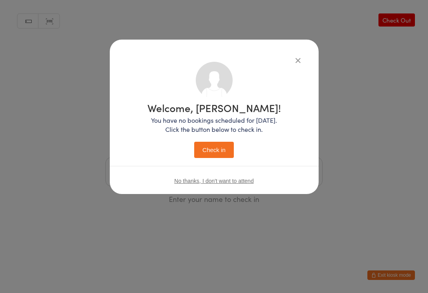
click at [219, 149] on button "Check in" at bounding box center [214, 150] width 40 height 16
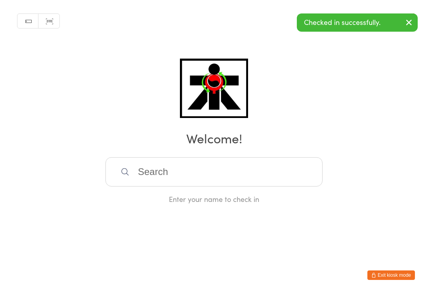
click at [184, 172] on input "search" at bounding box center [213, 171] width 217 height 29
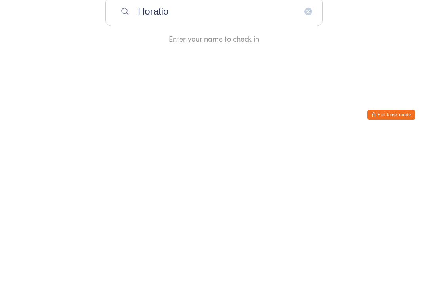
type input "Horatio"
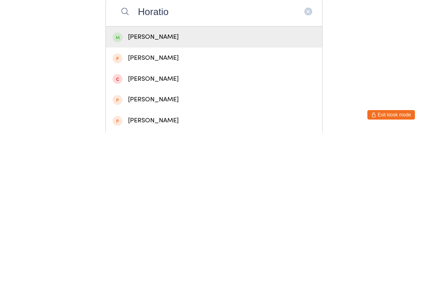
click at [126, 192] on div "[PERSON_NAME]" at bounding box center [213, 197] width 203 height 11
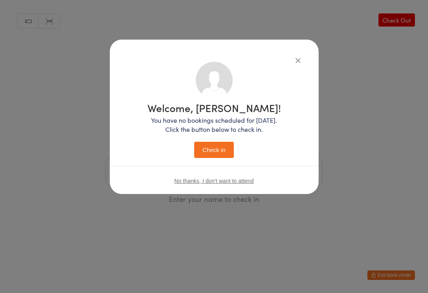
click at [215, 148] on button "Check in" at bounding box center [214, 150] width 40 height 16
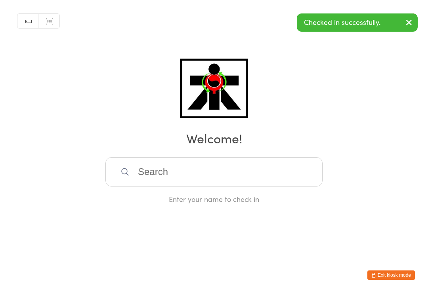
click at [180, 175] on input "search" at bounding box center [213, 171] width 217 height 29
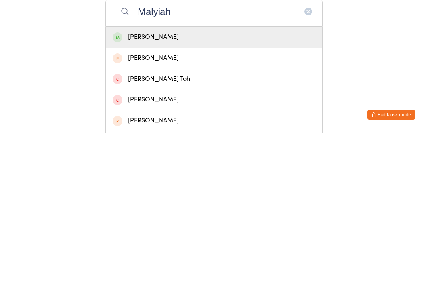
type input "Malyiah"
click at [139, 192] on div "[PERSON_NAME]" at bounding box center [213, 197] width 203 height 11
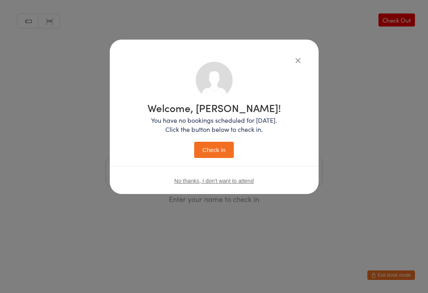
click at [219, 148] on button "Check in" at bounding box center [214, 150] width 40 height 16
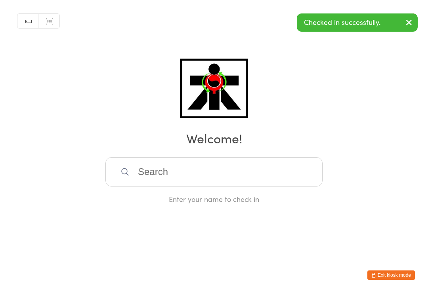
click at [272, 166] on input "search" at bounding box center [213, 171] width 217 height 29
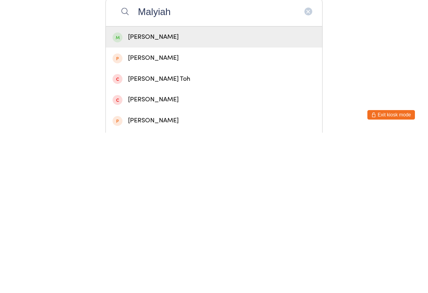
type input "Malyiah"
click at [255, 187] on div "[PERSON_NAME]" at bounding box center [214, 197] width 216 height 21
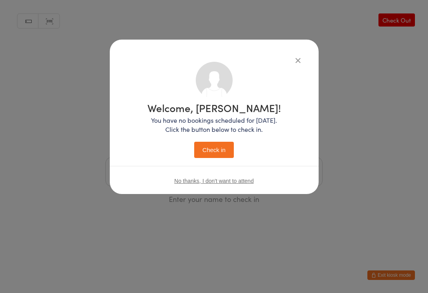
click at [208, 156] on button "Check in" at bounding box center [214, 150] width 40 height 16
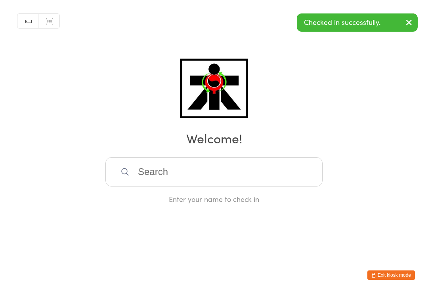
click at [287, 164] on input "search" at bounding box center [213, 171] width 217 height 29
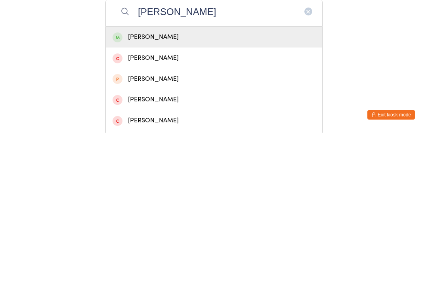
type input "[PERSON_NAME]"
click at [229, 192] on div "[PERSON_NAME]" at bounding box center [213, 197] width 203 height 11
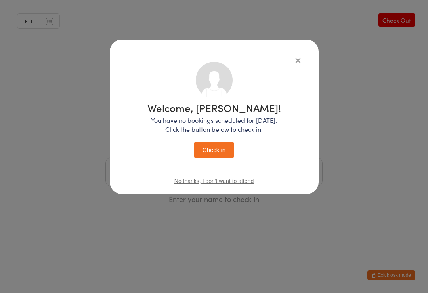
click at [221, 150] on button "Check in" at bounding box center [214, 150] width 40 height 16
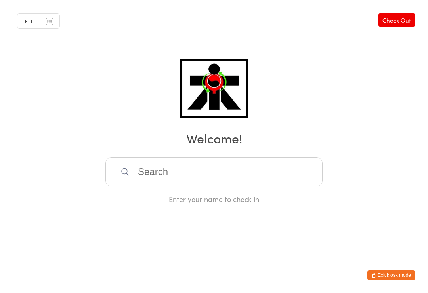
click at [142, 176] on input "search" at bounding box center [213, 171] width 217 height 29
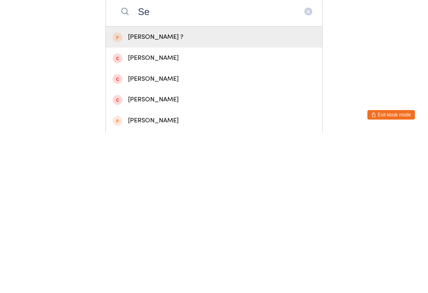
type input "S"
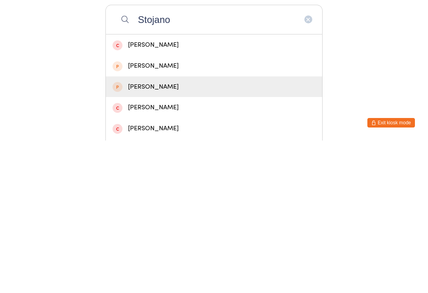
type input "Stojano"
click at [125, 234] on div "[PERSON_NAME]" at bounding box center [213, 239] width 203 height 11
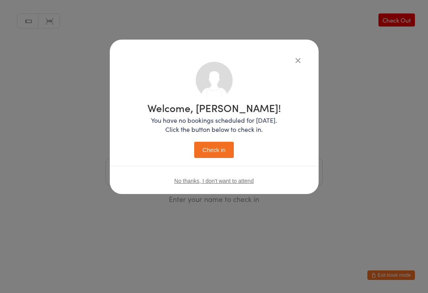
click at [297, 59] on icon "button" at bounding box center [297, 60] width 9 height 9
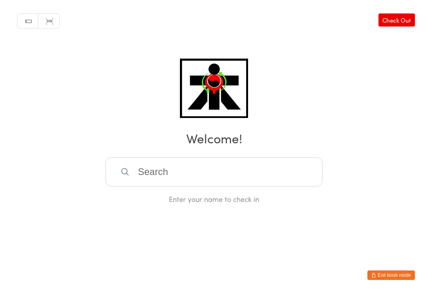
click at [267, 174] on input "search" at bounding box center [213, 171] width 217 height 29
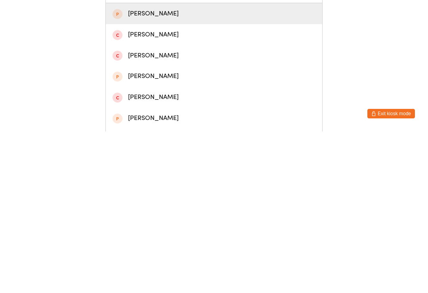
scroll to position [31, 0]
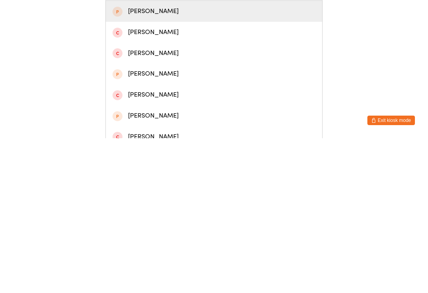
type input "Stoja"
click at [126, 161] on div "[PERSON_NAME]" at bounding box center [213, 166] width 203 height 11
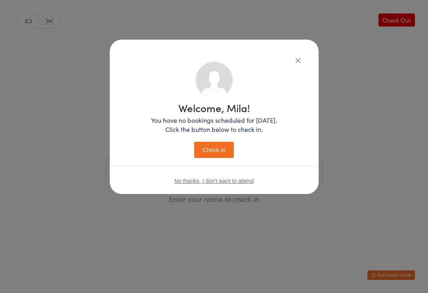
click at [293, 54] on div "Welcome, Mila! You have no bookings scheduled for [DATE]. Click the button belo…" at bounding box center [214, 117] width 209 height 154
click at [297, 59] on icon "button" at bounding box center [297, 60] width 9 height 9
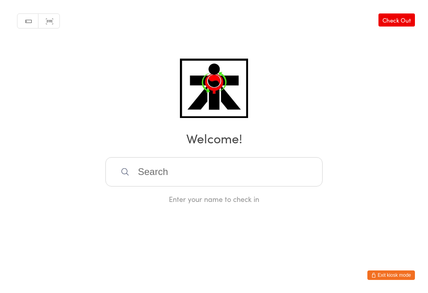
click at [280, 170] on input "search" at bounding box center [213, 171] width 217 height 29
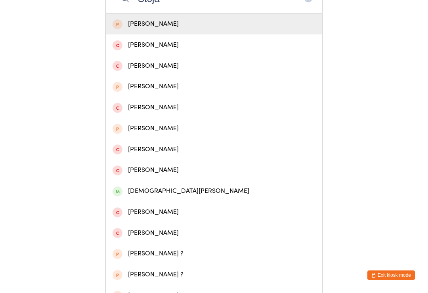
scroll to position [171, 0]
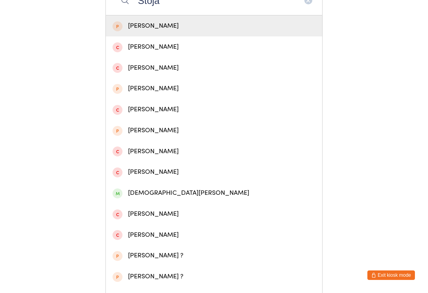
type input "Stoja"
click at [140, 198] on div "[DEMOGRAPHIC_DATA][PERSON_NAME]" at bounding box center [213, 193] width 203 height 11
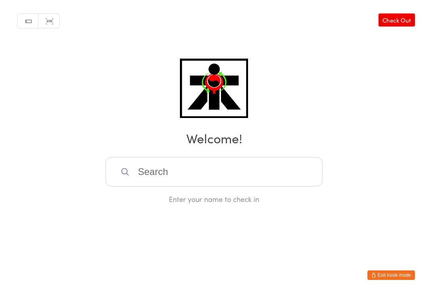
scroll to position [0, 0]
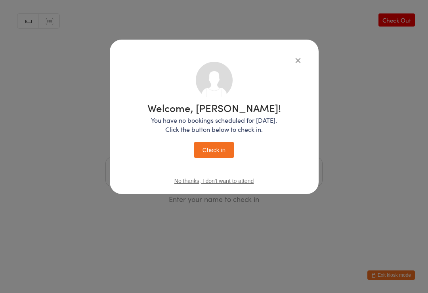
click at [204, 149] on button "Check in" at bounding box center [214, 150] width 40 height 16
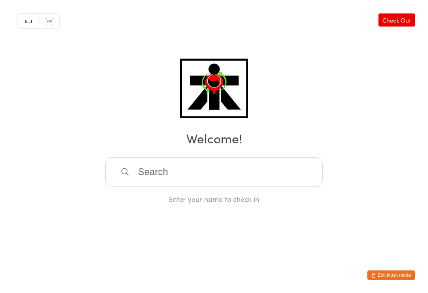
click at [113, 180] on input "search" at bounding box center [213, 171] width 217 height 29
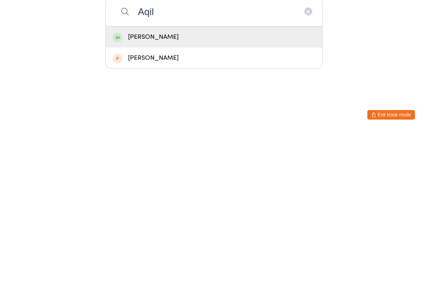
type input "Aqil"
click at [115, 193] on span at bounding box center [117, 198] width 10 height 10
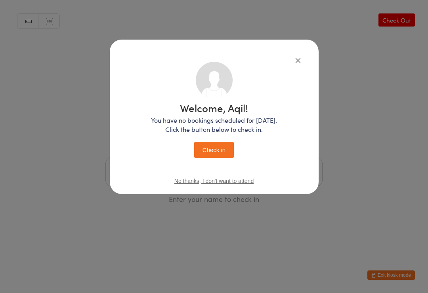
click at [226, 157] on button "Check in" at bounding box center [214, 150] width 40 height 16
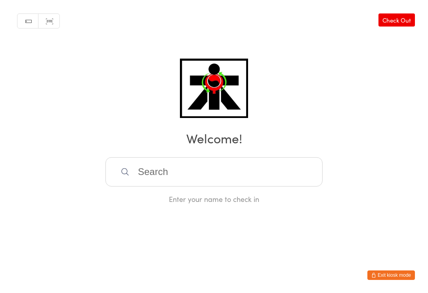
click at [162, 172] on input "search" at bounding box center [213, 171] width 217 height 29
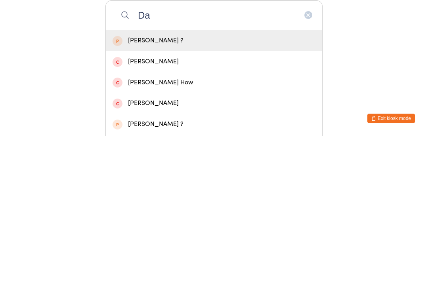
type input "D"
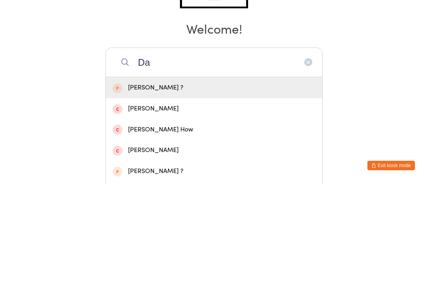
type input "D"
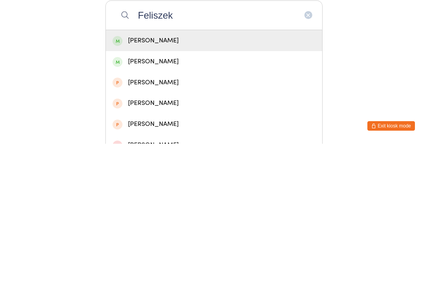
scroll to position [8, 0]
type input "Feliszek"
click at [167, 184] on div "[PERSON_NAME]" at bounding box center [213, 189] width 203 height 11
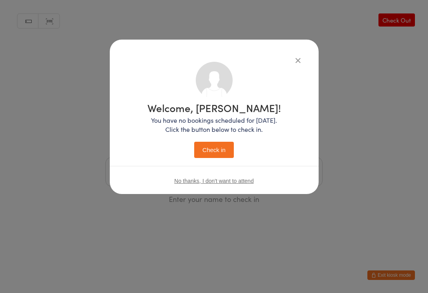
click at [214, 147] on button "Check in" at bounding box center [214, 150] width 40 height 16
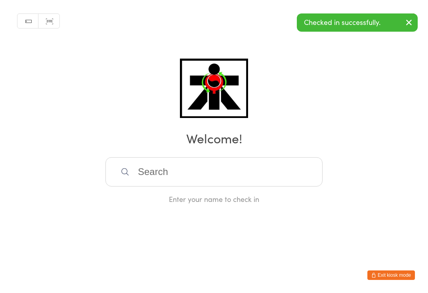
click at [164, 183] on input "search" at bounding box center [213, 171] width 217 height 29
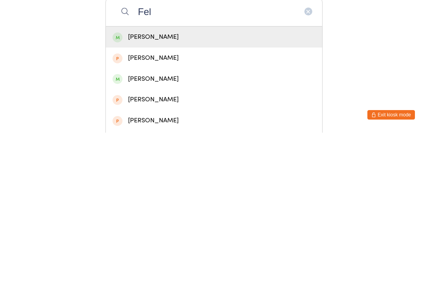
type input "Fel"
click at [146, 187] on div "[PERSON_NAME]" at bounding box center [214, 197] width 216 height 21
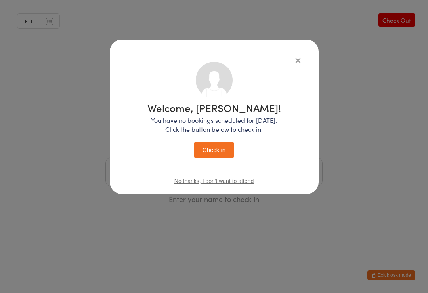
click at [212, 150] on button "Check in" at bounding box center [214, 150] width 40 height 16
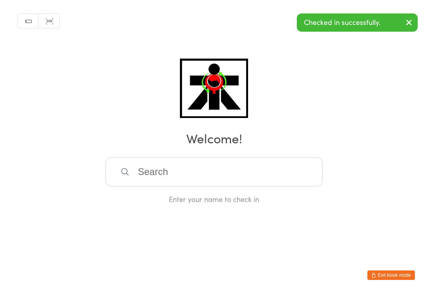
click at [167, 183] on input "search" at bounding box center [213, 171] width 217 height 29
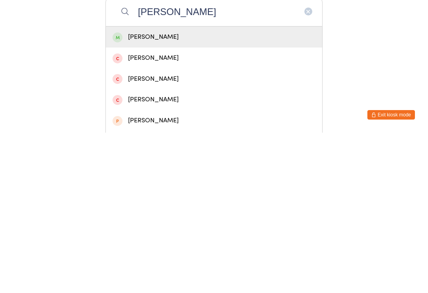
type input "[PERSON_NAME]"
click at [141, 192] on div "[PERSON_NAME]" at bounding box center [213, 197] width 203 height 11
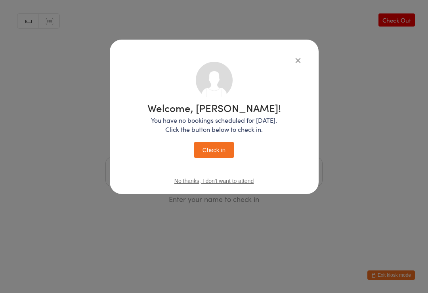
click at [218, 152] on button "Check in" at bounding box center [214, 150] width 40 height 16
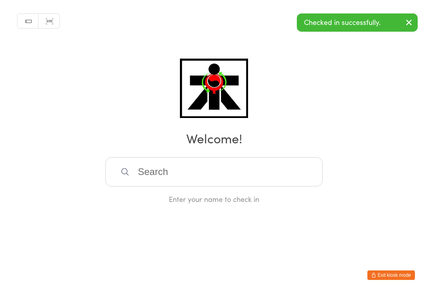
click at [292, 181] on input "search" at bounding box center [213, 171] width 217 height 29
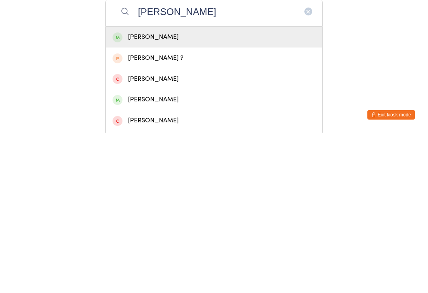
type input "[PERSON_NAME]"
click at [294, 187] on div "[PERSON_NAME]" at bounding box center [214, 197] width 216 height 21
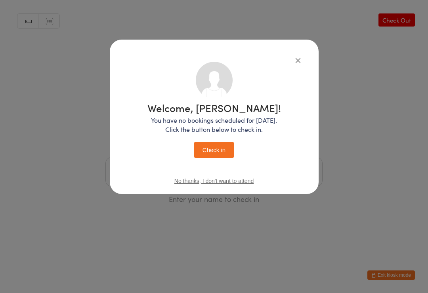
click at [221, 146] on button "Check in" at bounding box center [214, 150] width 40 height 16
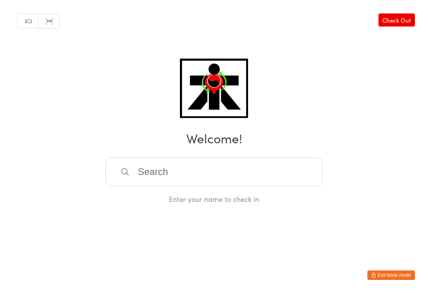
click at [280, 180] on input "search" at bounding box center [213, 171] width 217 height 29
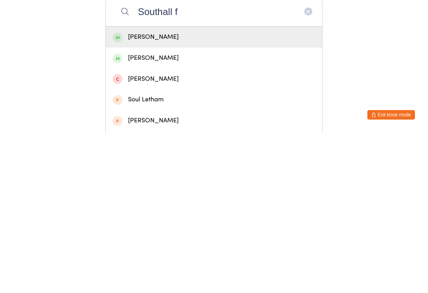
type input "Southall f"
click at [203, 192] on div "[PERSON_NAME]" at bounding box center [213, 197] width 203 height 11
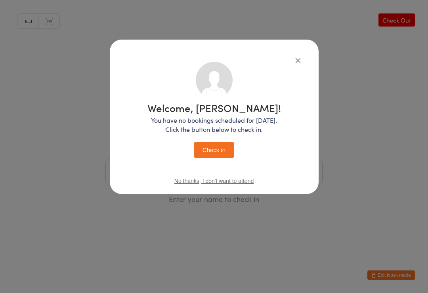
click at [224, 146] on button "Check in" at bounding box center [214, 150] width 40 height 16
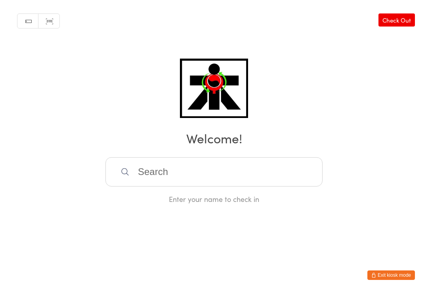
click at [161, 181] on input "search" at bounding box center [213, 171] width 217 height 29
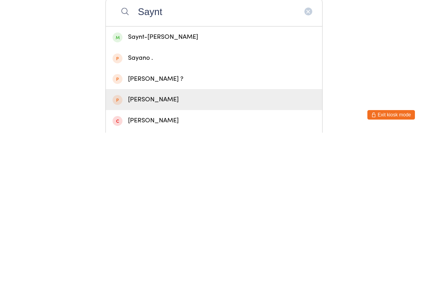
type input "Saynt"
click at [140, 255] on div "[PERSON_NAME]" at bounding box center [213, 260] width 203 height 11
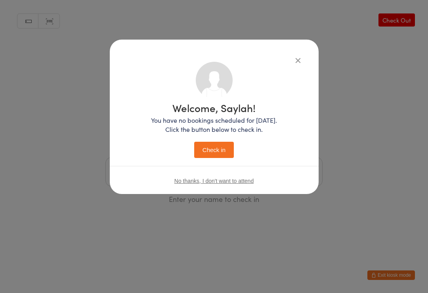
click at [299, 70] on div "Welcome, Saylah! You have no bookings scheduled for [DATE]. Click the button be…" at bounding box center [214, 110] width 177 height 96
click at [299, 52] on div "Welcome, Saylah! You have no bookings scheduled for [DATE]. Click the button be…" at bounding box center [214, 117] width 209 height 154
click at [301, 64] on icon "button" at bounding box center [297, 60] width 9 height 9
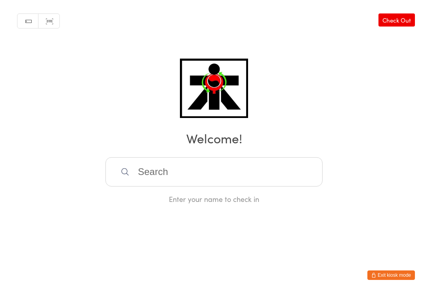
click at [215, 184] on input "search" at bounding box center [213, 171] width 217 height 29
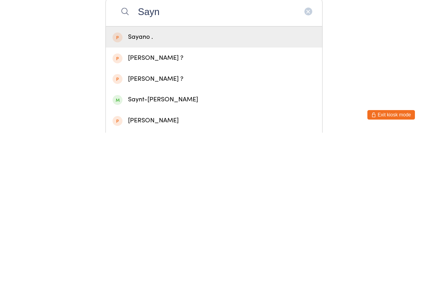
type input "Sayn"
click at [156, 249] on div "Saynt-[PERSON_NAME]" at bounding box center [214, 259] width 216 height 21
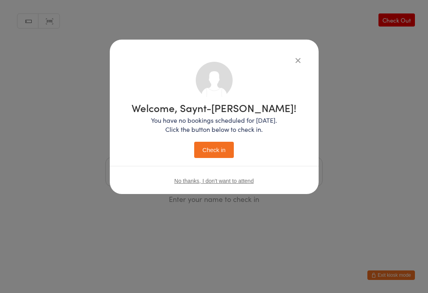
click at [217, 139] on div "Welcome, Saynt-[PERSON_NAME]! You have no bookings scheduled for [DATE]. Click …" at bounding box center [213, 130] width 165 height 55
click at [216, 145] on button "Check in" at bounding box center [214, 150] width 40 height 16
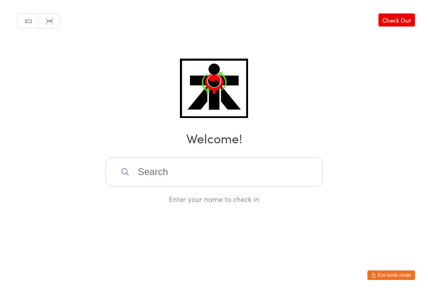
click at [289, 178] on input "search" at bounding box center [213, 171] width 217 height 29
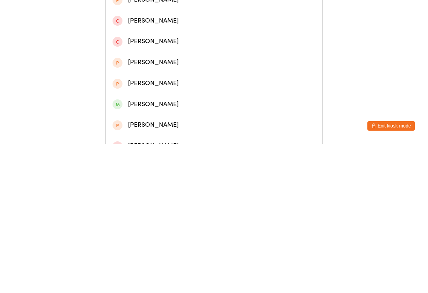
scroll to position [70, 0]
type input "[PERSON_NAME]"
click at [186, 247] on div "[PERSON_NAME]" at bounding box center [213, 252] width 203 height 11
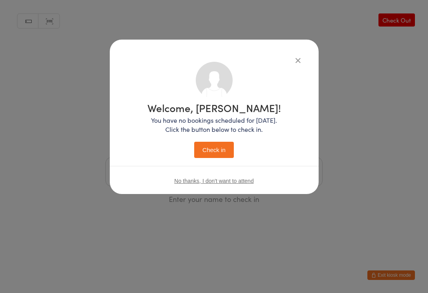
click at [221, 147] on button "Check in" at bounding box center [214, 150] width 40 height 16
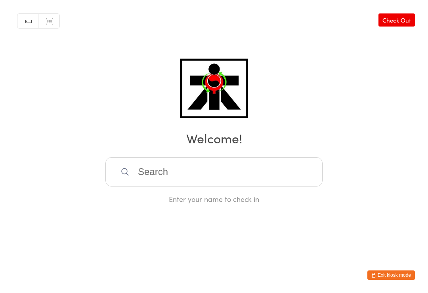
click at [187, 168] on input "search" at bounding box center [213, 171] width 217 height 29
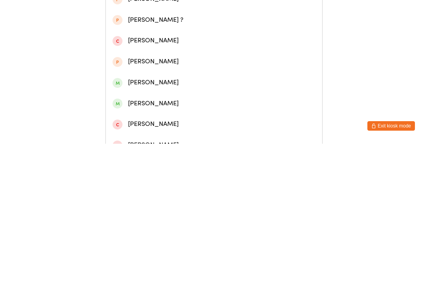
scroll to position [71, 0]
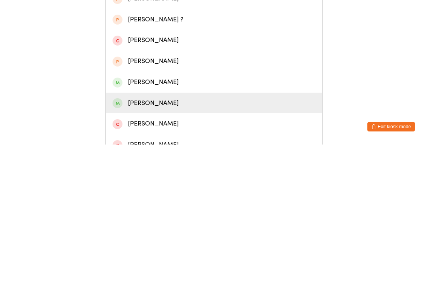
type input "[PERSON_NAME]"
click at [181, 246] on div "[PERSON_NAME]" at bounding box center [213, 251] width 203 height 11
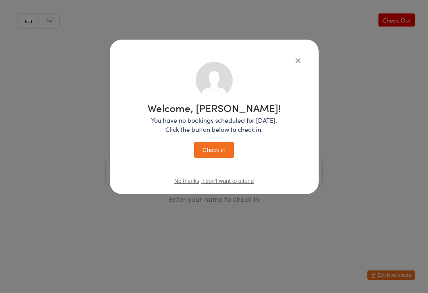
click at [225, 148] on button "Check in" at bounding box center [214, 150] width 40 height 16
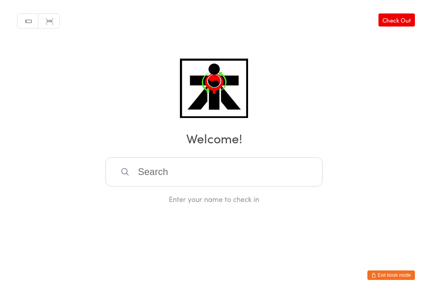
click at [225, 180] on input "search" at bounding box center [213, 171] width 217 height 29
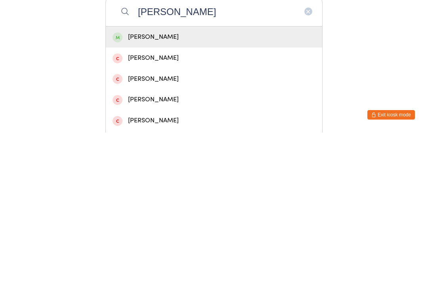
type input "[PERSON_NAME]"
click at [195, 192] on div "[PERSON_NAME]" at bounding box center [213, 197] width 203 height 11
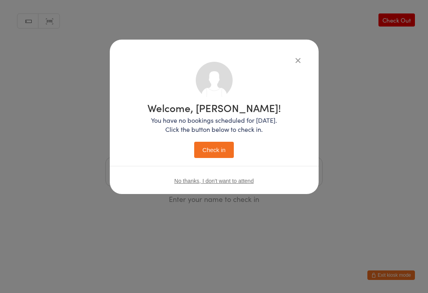
click at [218, 149] on button "Check in" at bounding box center [214, 150] width 40 height 16
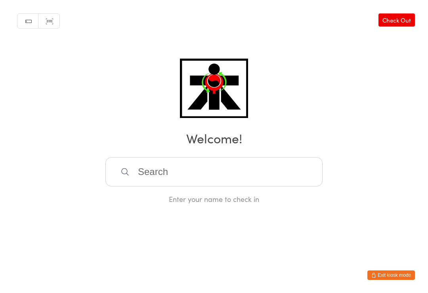
click at [289, 173] on input "search" at bounding box center [213, 171] width 217 height 29
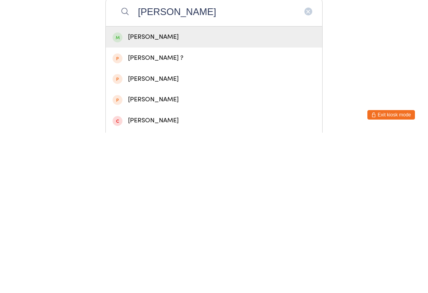
type input "[PERSON_NAME]"
click at [165, 192] on div "[PERSON_NAME]" at bounding box center [213, 197] width 203 height 11
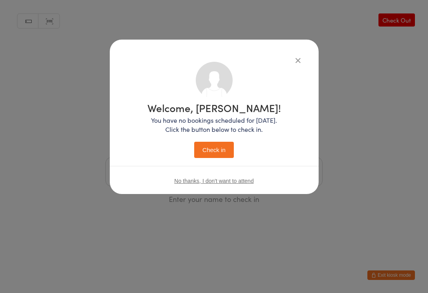
click at [223, 150] on button "Check in" at bounding box center [214, 150] width 40 height 16
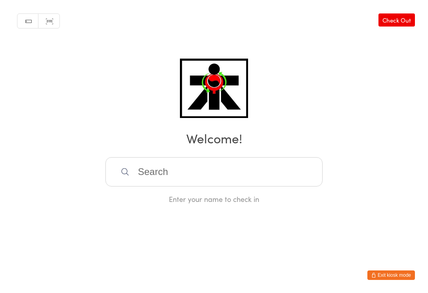
click at [230, 170] on input "search" at bounding box center [213, 171] width 217 height 29
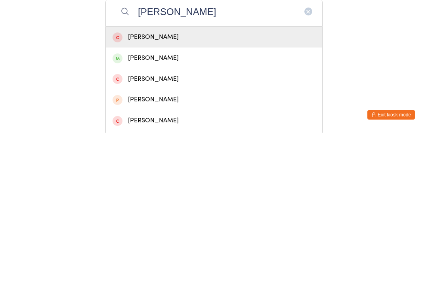
type input "[PERSON_NAME]"
click at [183, 213] on div "[PERSON_NAME]" at bounding box center [213, 218] width 203 height 11
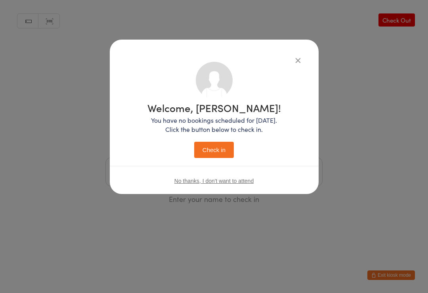
click at [227, 146] on button "Check in" at bounding box center [214, 150] width 40 height 16
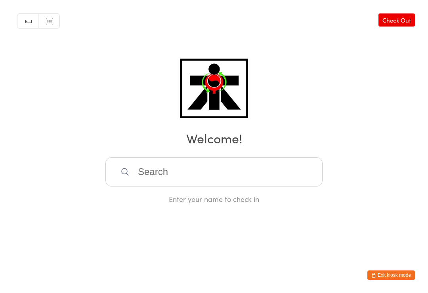
click at [285, 177] on input "search" at bounding box center [213, 171] width 217 height 29
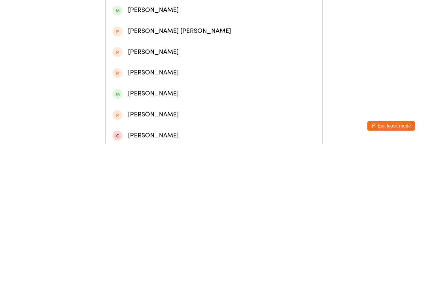
scroll to position [128, 0]
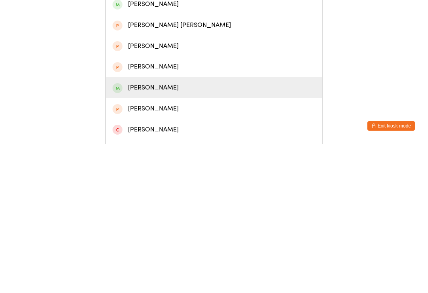
type input "Charlotte"
click at [166, 232] on div "[PERSON_NAME]" at bounding box center [213, 237] width 203 height 11
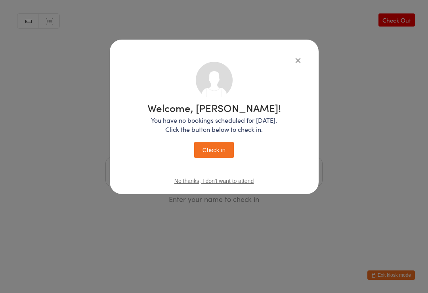
click at [218, 150] on button "Check in" at bounding box center [214, 150] width 40 height 16
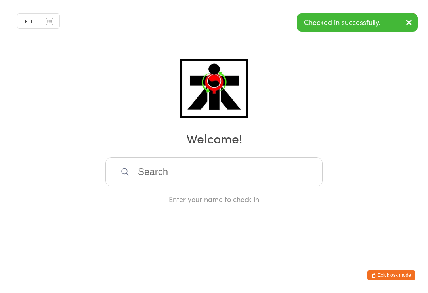
click at [301, 170] on input "search" at bounding box center [213, 171] width 217 height 29
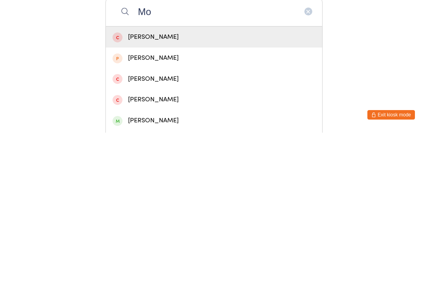
type input "M"
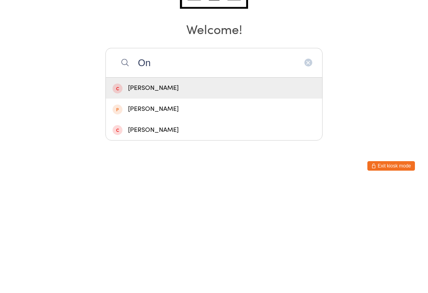
type input "O"
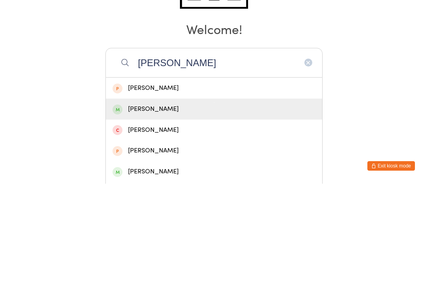
type input "[PERSON_NAME]"
click at [189, 208] on div "[PERSON_NAME]" at bounding box center [214, 218] width 216 height 21
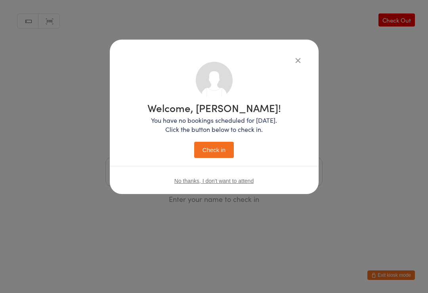
click at [219, 152] on button "Check in" at bounding box center [214, 150] width 40 height 16
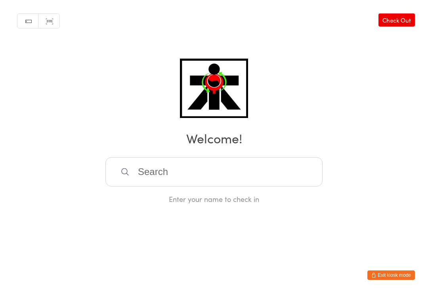
click at [124, 164] on input "search" at bounding box center [213, 171] width 217 height 29
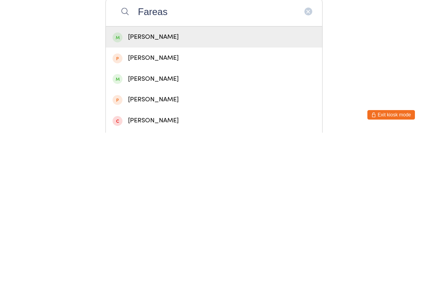
type input "Fareas"
click at [130, 192] on div "[PERSON_NAME]" at bounding box center [213, 197] width 203 height 11
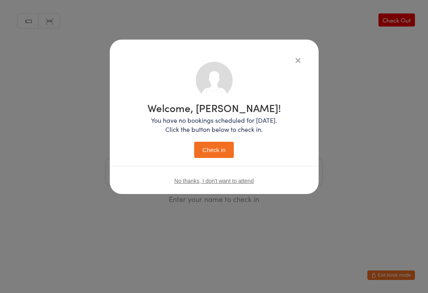
click at [202, 150] on button "Check in" at bounding box center [214, 150] width 40 height 16
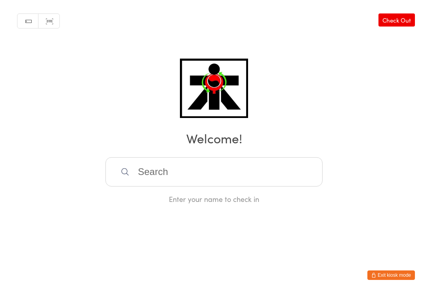
click at [383, 285] on html "You have now entered Kiosk Mode. Members will be able to check themselves in us…" at bounding box center [214, 146] width 428 height 293
click at [201, 160] on input "search" at bounding box center [213, 171] width 217 height 29
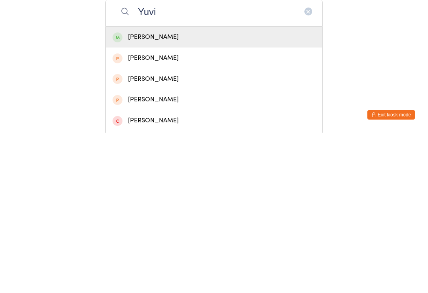
type input "Yuvi"
click at [150, 192] on div "[PERSON_NAME]" at bounding box center [213, 197] width 203 height 11
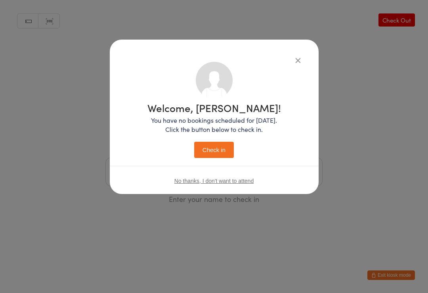
click at [220, 154] on button "Check in" at bounding box center [214, 150] width 40 height 16
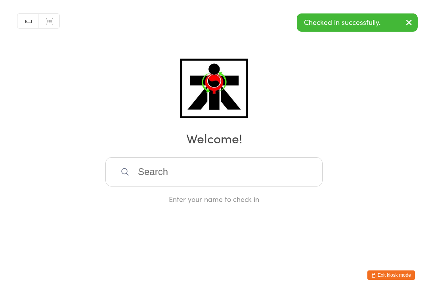
click at [270, 162] on input "search" at bounding box center [213, 171] width 217 height 29
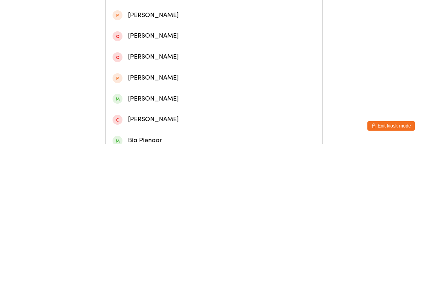
scroll to position [160, 0]
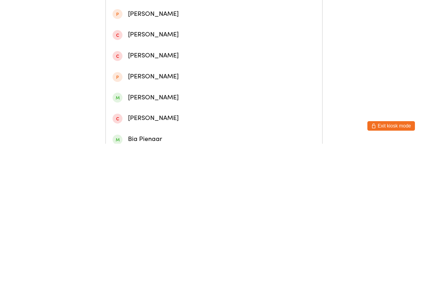
type input "Bi"
click at [120, 242] on div "[PERSON_NAME]" at bounding box center [213, 247] width 203 height 11
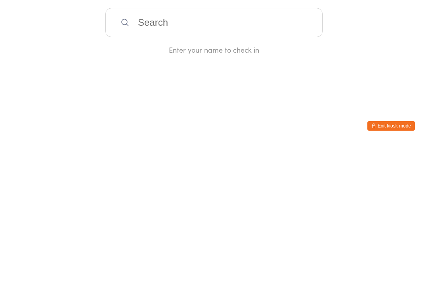
scroll to position [0, 0]
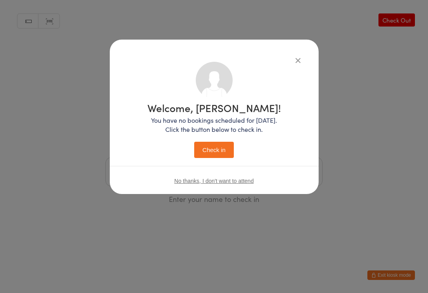
click at [217, 143] on button "Check in" at bounding box center [214, 150] width 40 height 16
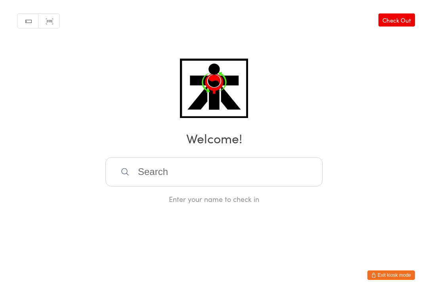
click at [169, 176] on input "search" at bounding box center [213, 171] width 217 height 29
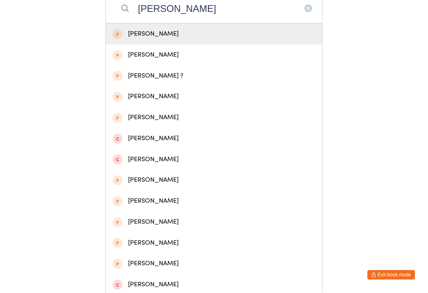
scroll to position [160, 0]
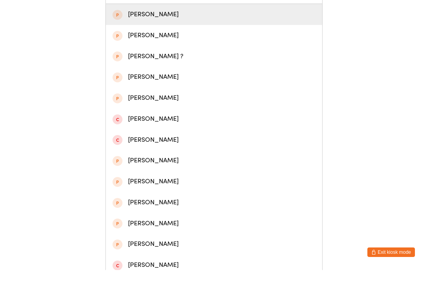
type input "[PERSON_NAME]"
click at [139, 32] on div "[PERSON_NAME]" at bounding box center [213, 37] width 203 height 11
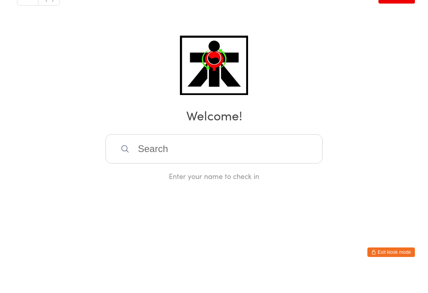
scroll to position [0, 0]
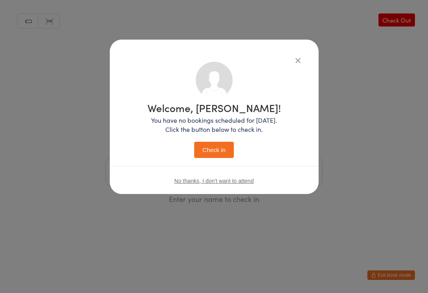
click at [217, 150] on button "Check in" at bounding box center [214, 150] width 40 height 16
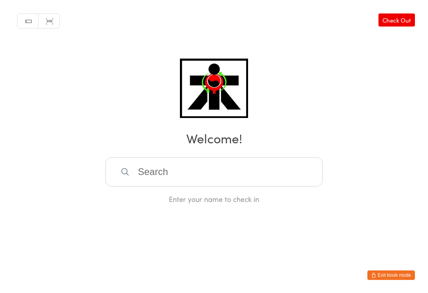
click at [261, 178] on input "search" at bounding box center [213, 171] width 217 height 29
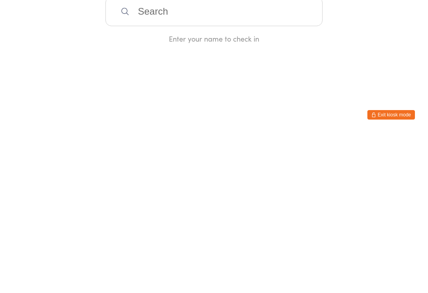
type input "F"
type input "[PERSON_NAME]"
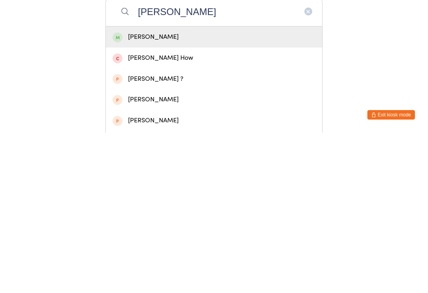
click at [187, 192] on div "[PERSON_NAME]" at bounding box center [213, 197] width 203 height 11
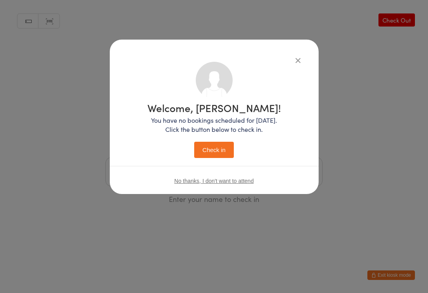
click at [226, 149] on button "Check in" at bounding box center [214, 150] width 40 height 16
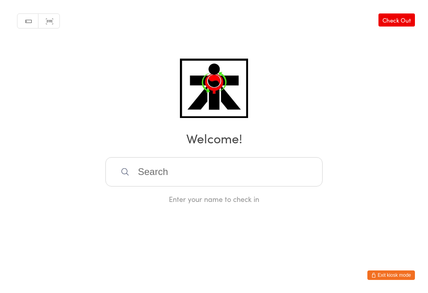
click at [287, 168] on input "search" at bounding box center [213, 171] width 217 height 29
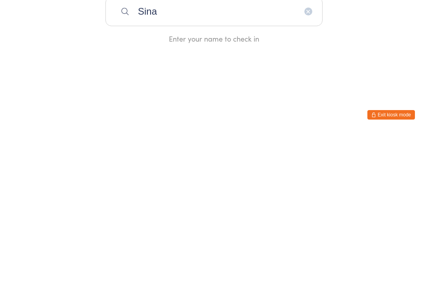
type input "Sina"
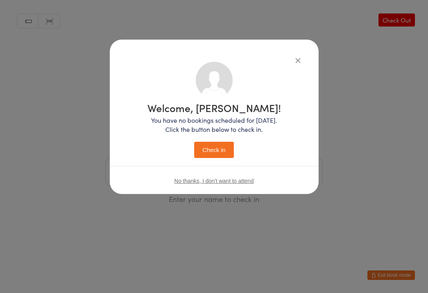
click at [218, 143] on button "Check in" at bounding box center [214, 150] width 40 height 16
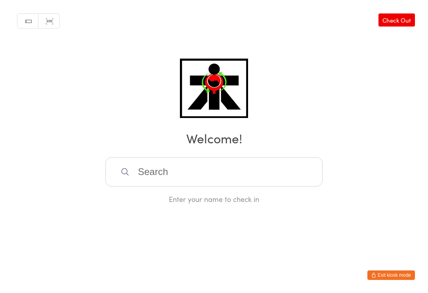
click at [181, 179] on input "search" at bounding box center [213, 171] width 217 height 29
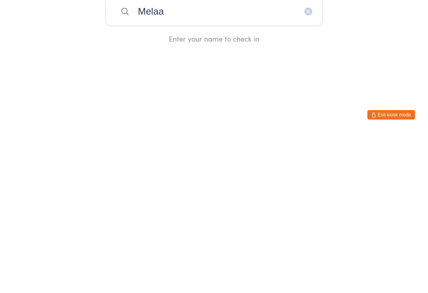
type input "Melaad"
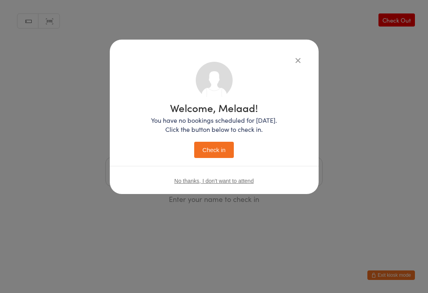
click at [214, 144] on button "Check in" at bounding box center [214, 150] width 40 height 16
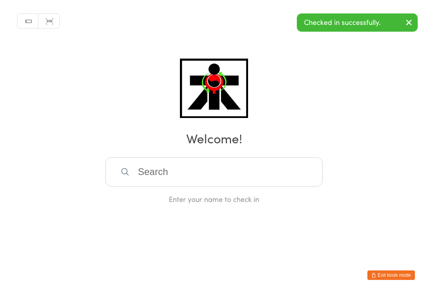
click at [199, 185] on input "search" at bounding box center [213, 171] width 217 height 29
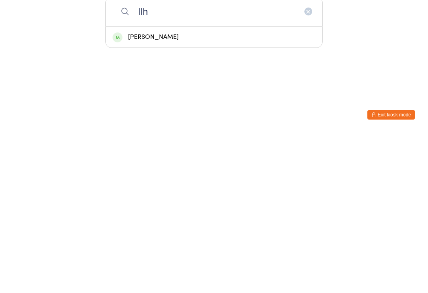
type input "Ilh"
click at [127, 187] on div "[PERSON_NAME]" at bounding box center [214, 197] width 216 height 21
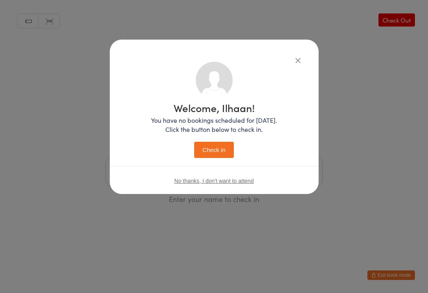
click at [209, 148] on button "Check in" at bounding box center [214, 150] width 40 height 16
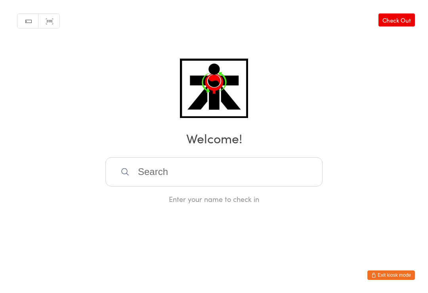
click at [206, 185] on input "search" at bounding box center [213, 171] width 217 height 29
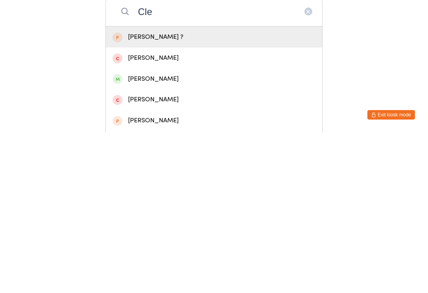
type input "Cle"
click at [149, 234] on div "[PERSON_NAME]" at bounding box center [213, 239] width 203 height 11
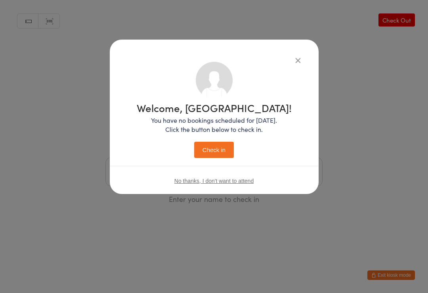
click at [215, 150] on button "Check in" at bounding box center [214, 150] width 40 height 16
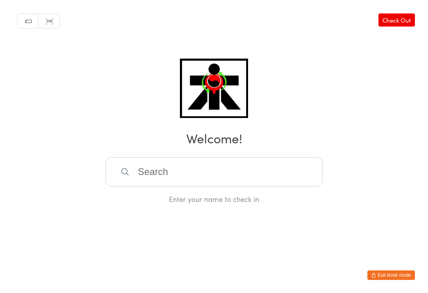
click at [245, 173] on input "search" at bounding box center [213, 171] width 217 height 29
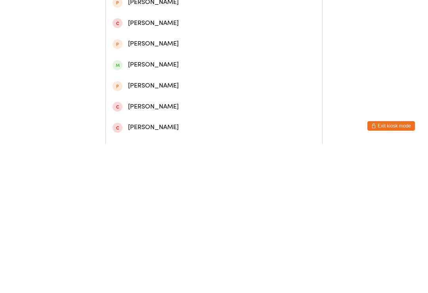
scroll to position [151, 0]
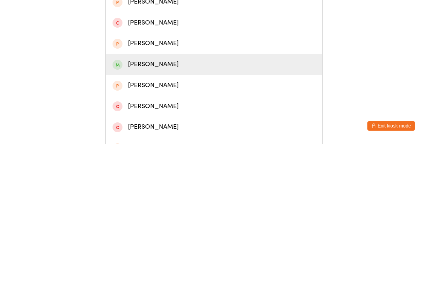
type input "[PERSON_NAME]"
click at [126, 208] on div "[PERSON_NAME]" at bounding box center [213, 213] width 203 height 11
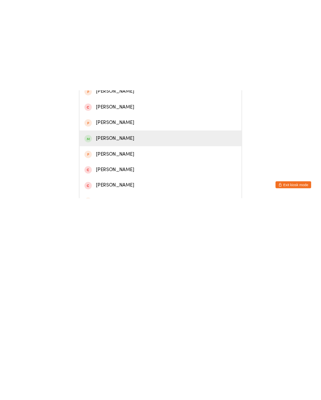
scroll to position [0, 0]
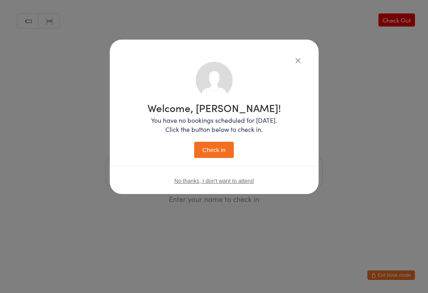
click at [204, 145] on button "Check in" at bounding box center [214, 150] width 40 height 16
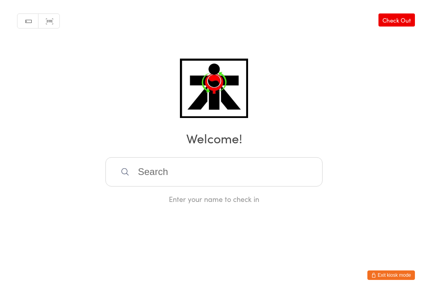
click at [253, 161] on input "search" at bounding box center [213, 171] width 217 height 29
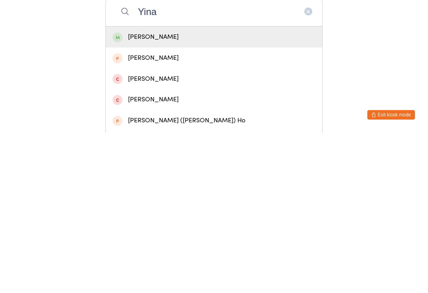
type input "Yina"
click at [188, 192] on div "[PERSON_NAME]" at bounding box center [213, 197] width 203 height 11
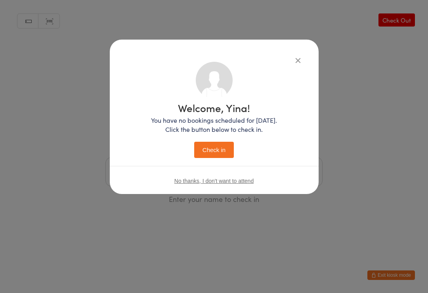
click at [216, 147] on button "Check in" at bounding box center [214, 150] width 40 height 16
